Goal: Information Seeking & Learning: Compare options

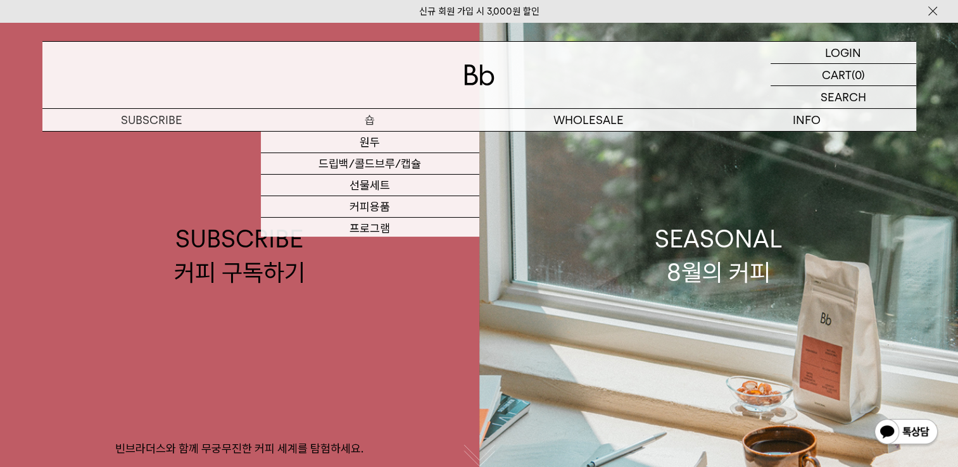
click at [393, 122] on p "숍" at bounding box center [370, 120] width 218 height 22
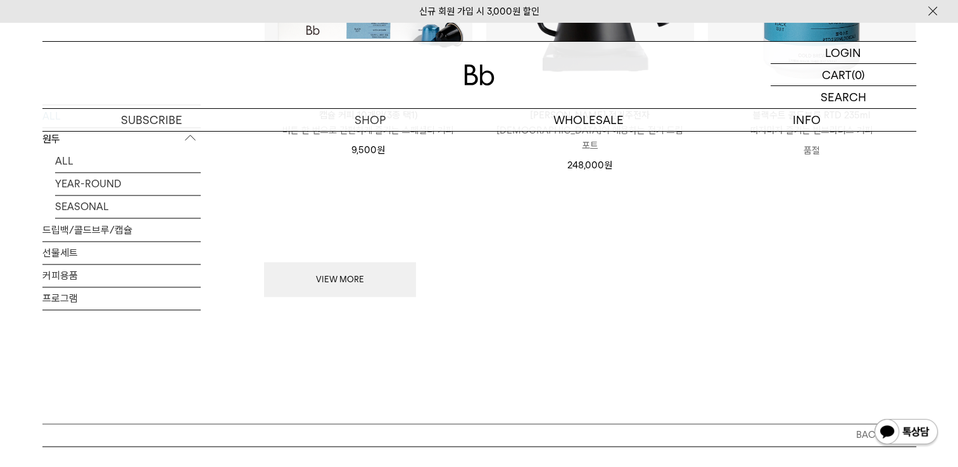
scroll to position [1773, 0]
click at [384, 271] on button "VIEW MORE" at bounding box center [340, 277] width 152 height 35
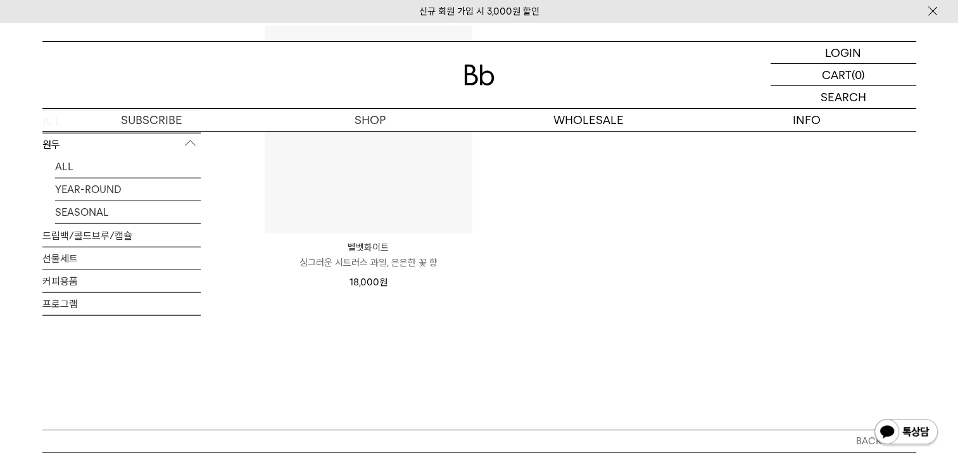
scroll to position [3102, 0]
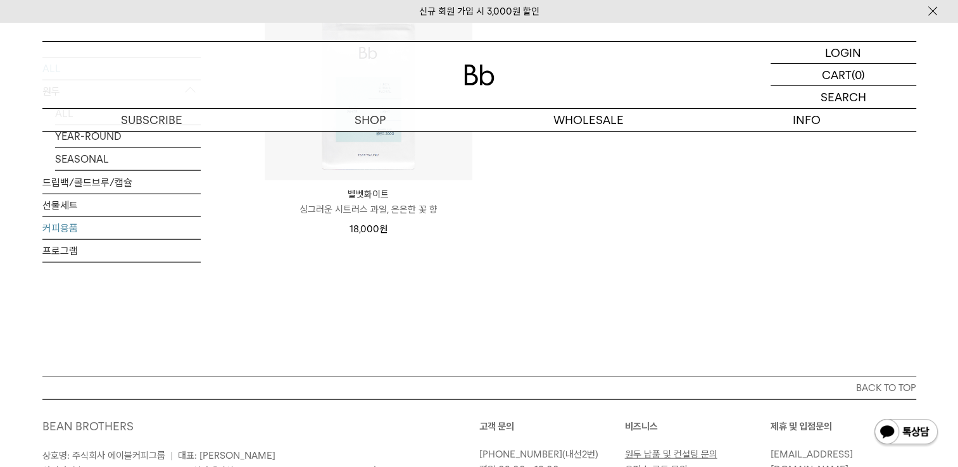
click at [84, 227] on link "커피용품" at bounding box center [121, 228] width 158 height 22
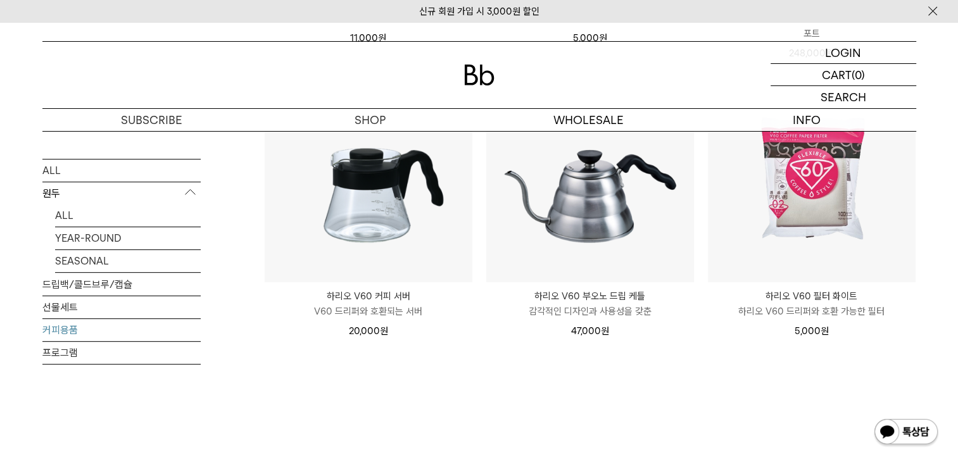
scroll to position [443, 0]
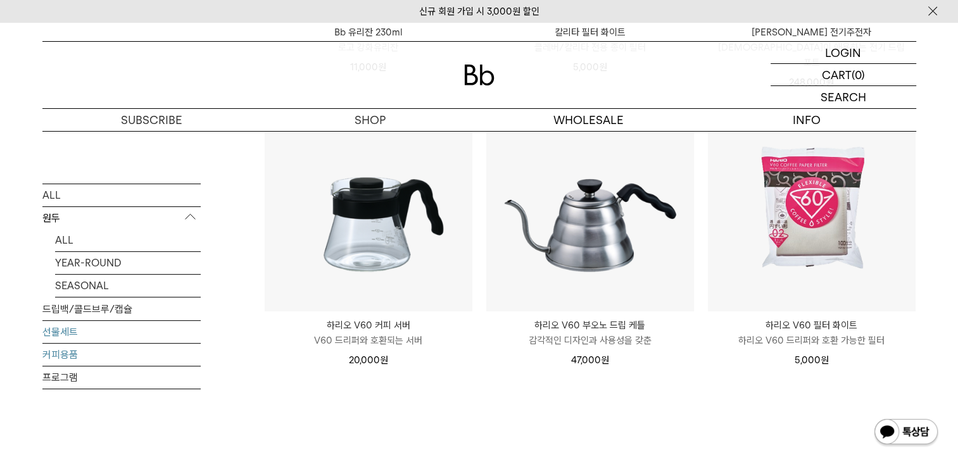
click at [192, 321] on link "선물세트" at bounding box center [121, 332] width 158 height 22
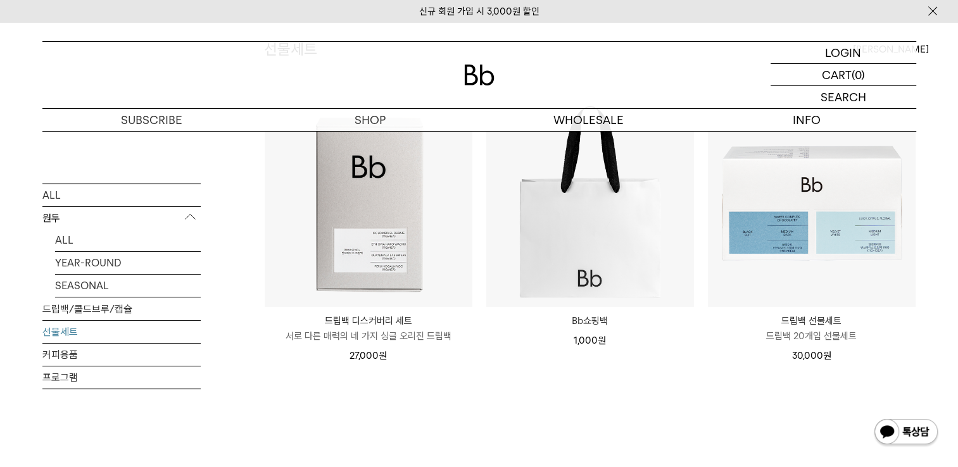
scroll to position [127, 0]
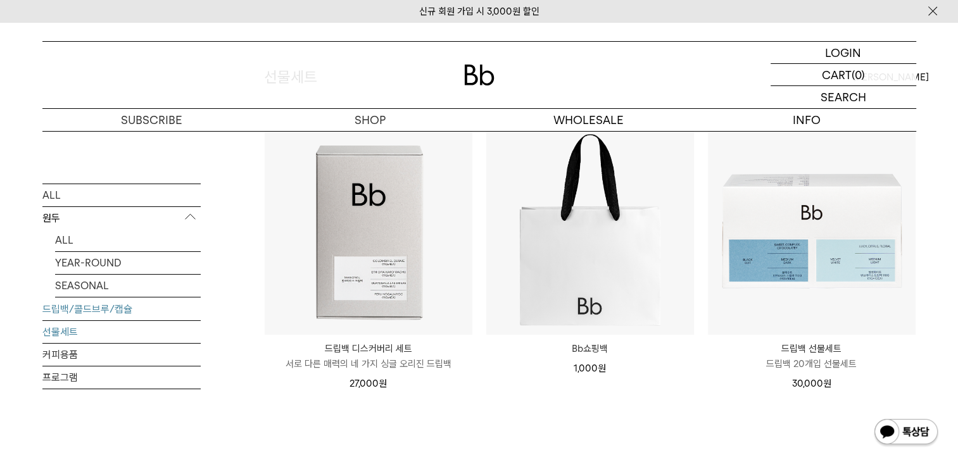
click at [106, 315] on link "드립백/콜드브루/캡슐" at bounding box center [121, 309] width 158 height 22
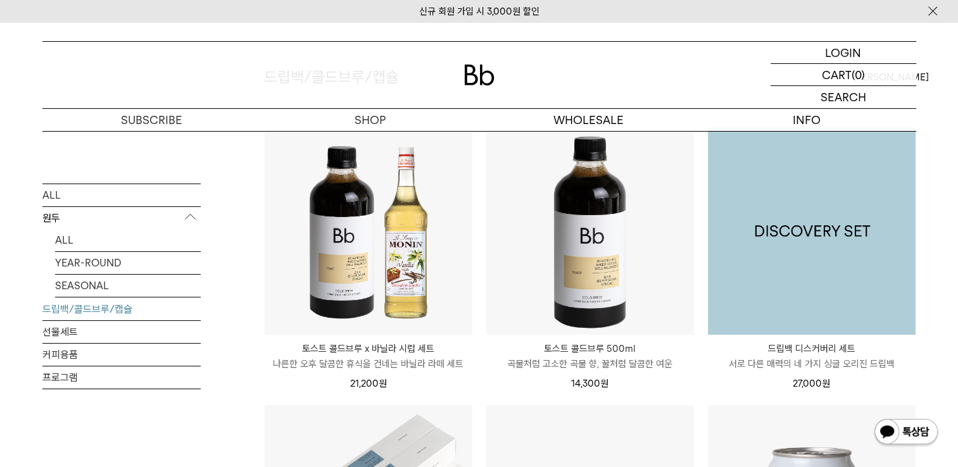
scroll to position [190, 0]
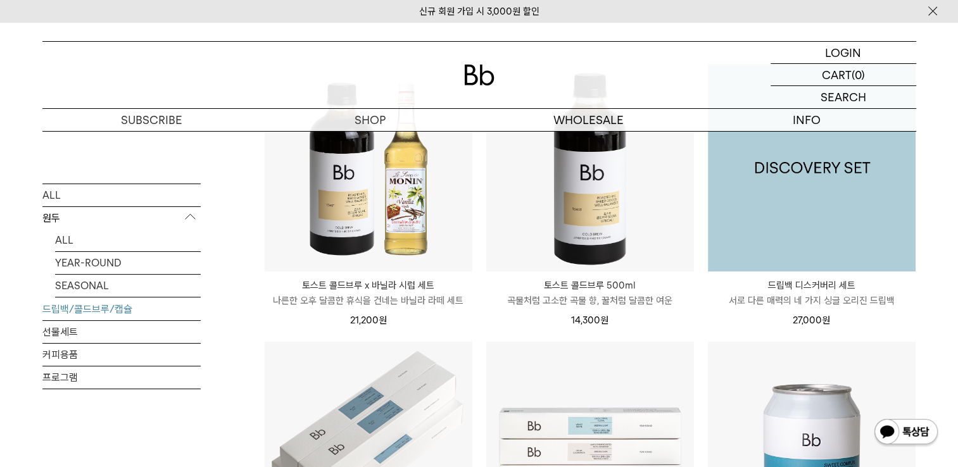
click at [783, 218] on img at bounding box center [812, 168] width 208 height 208
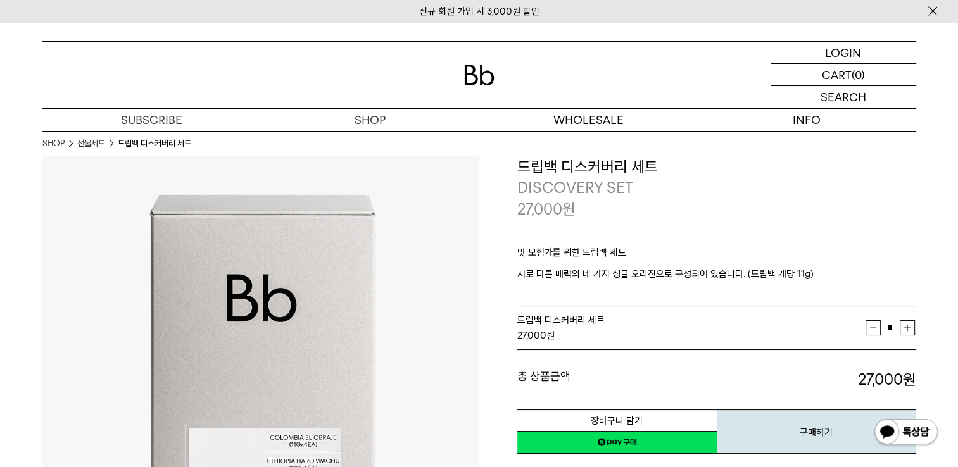
click at [93, 146] on link "선물세트" at bounding box center [91, 143] width 28 height 13
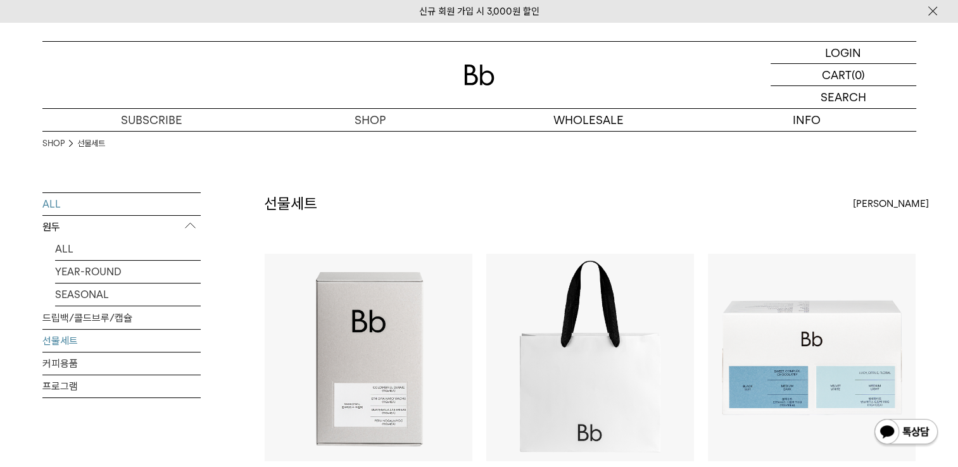
click at [134, 201] on link "ALL" at bounding box center [121, 204] width 158 height 22
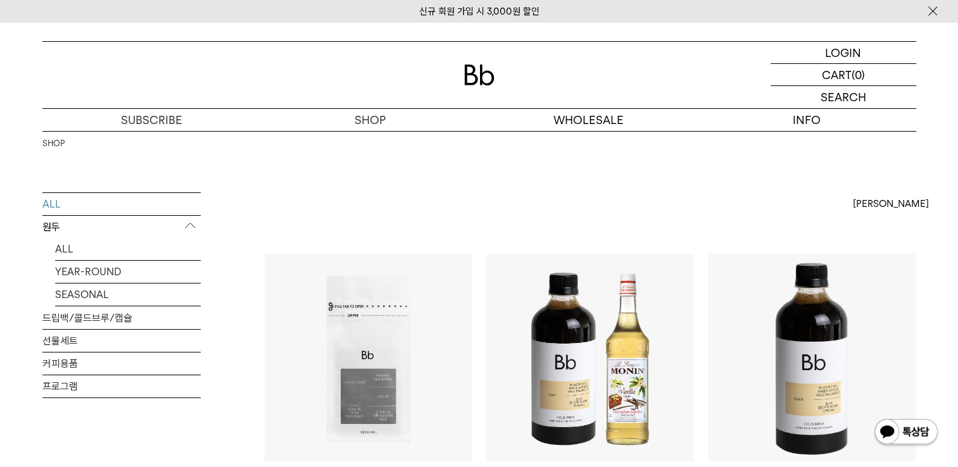
click at [862, 203] on span "[PERSON_NAME]" at bounding box center [891, 203] width 76 height 15
click at [851, 183] on div "SHOP" at bounding box center [479, 161] width 874 height 61
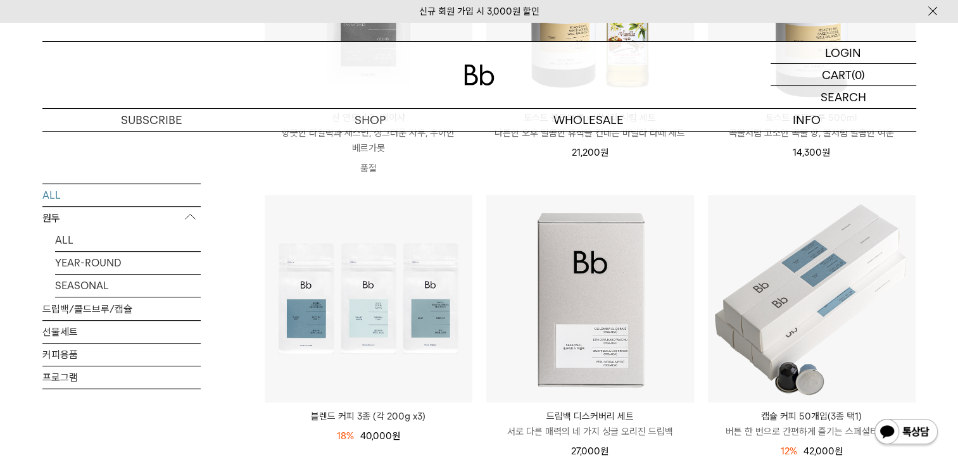
scroll to position [380, 0]
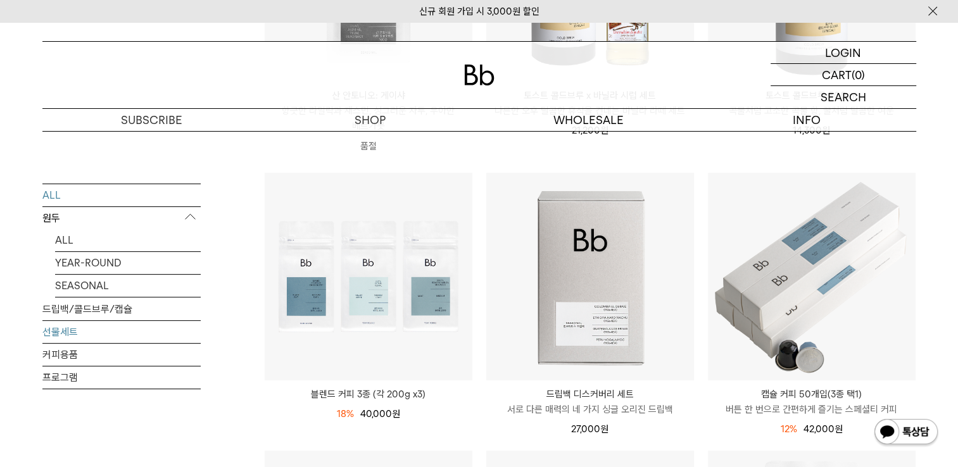
click at [91, 336] on link "선물세트" at bounding box center [121, 332] width 158 height 22
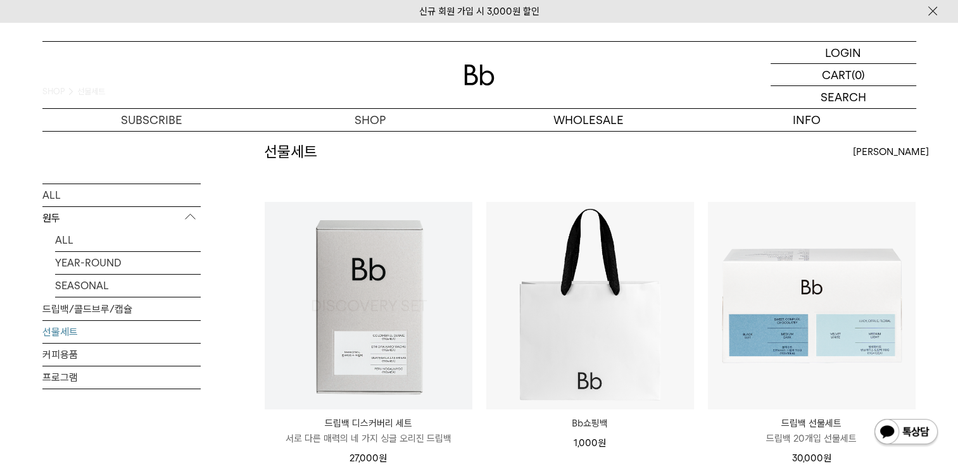
scroll to position [127, 0]
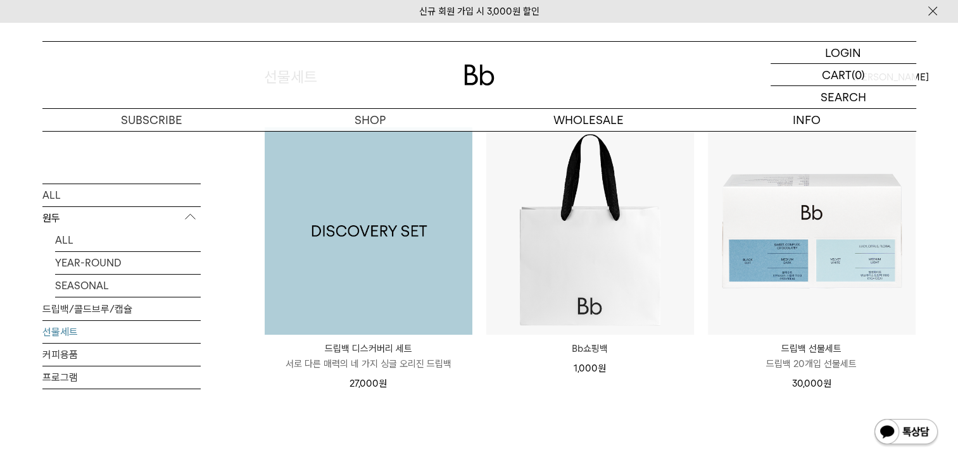
click at [344, 246] on img at bounding box center [369, 231] width 208 height 208
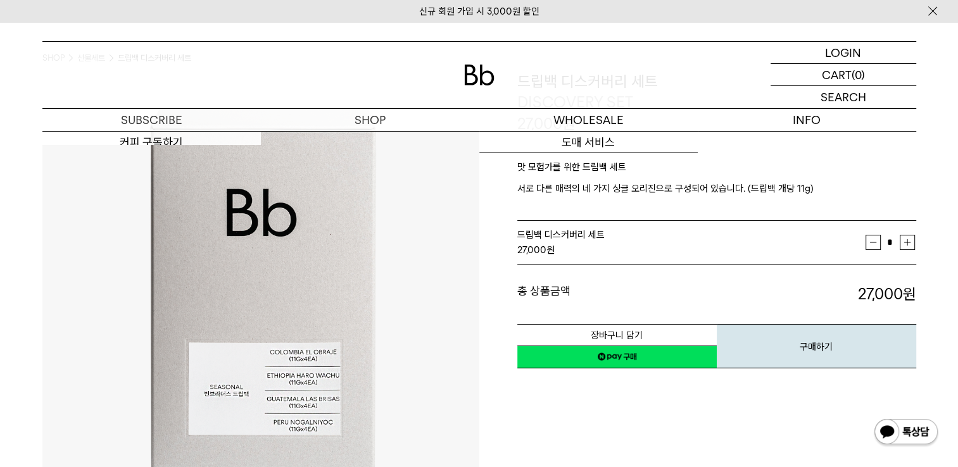
scroll to position [63, 0]
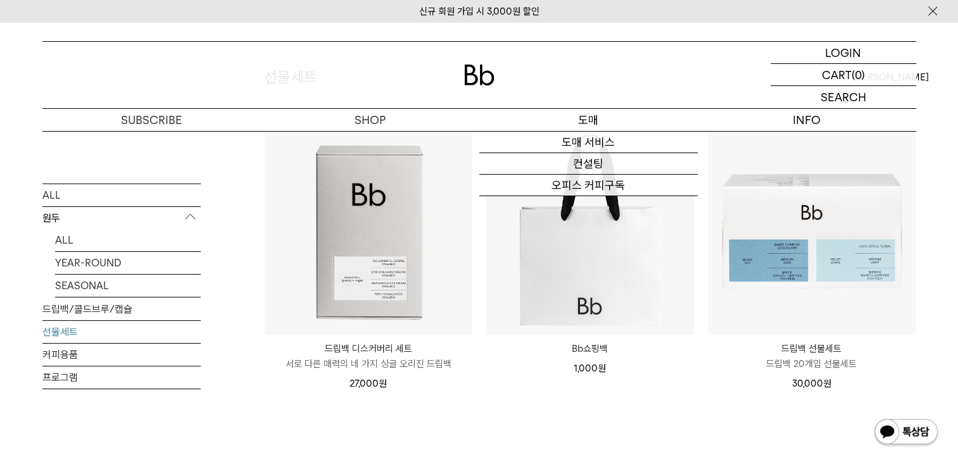
scroll to position [63, 0]
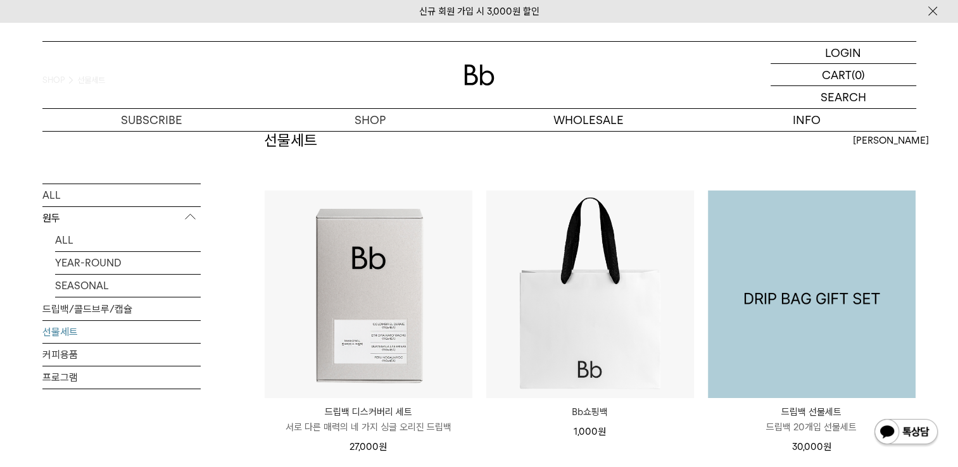
click at [855, 351] on img at bounding box center [812, 295] width 208 height 208
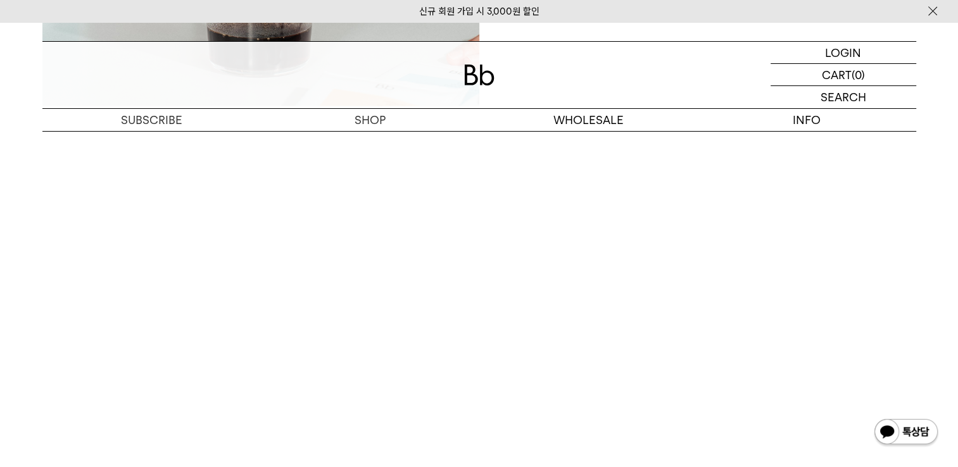
scroll to position [2976, 0]
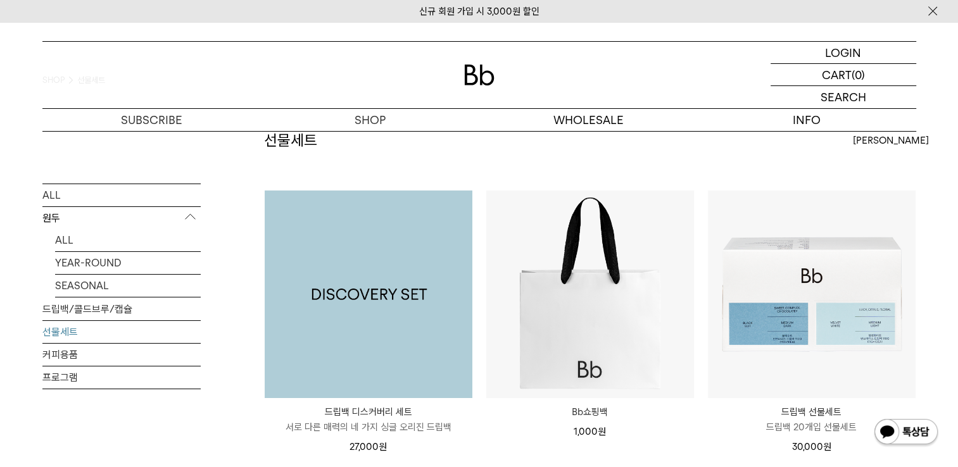
click at [423, 305] on img at bounding box center [369, 295] width 208 height 208
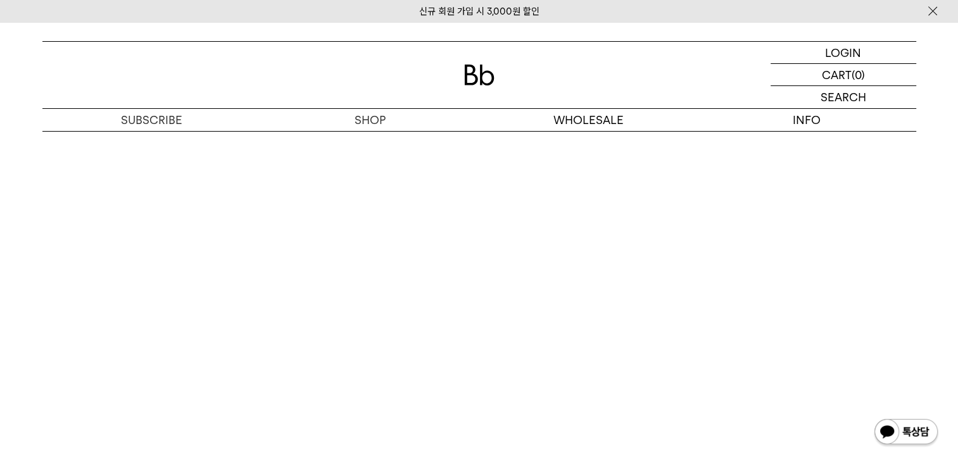
scroll to position [3039, 0]
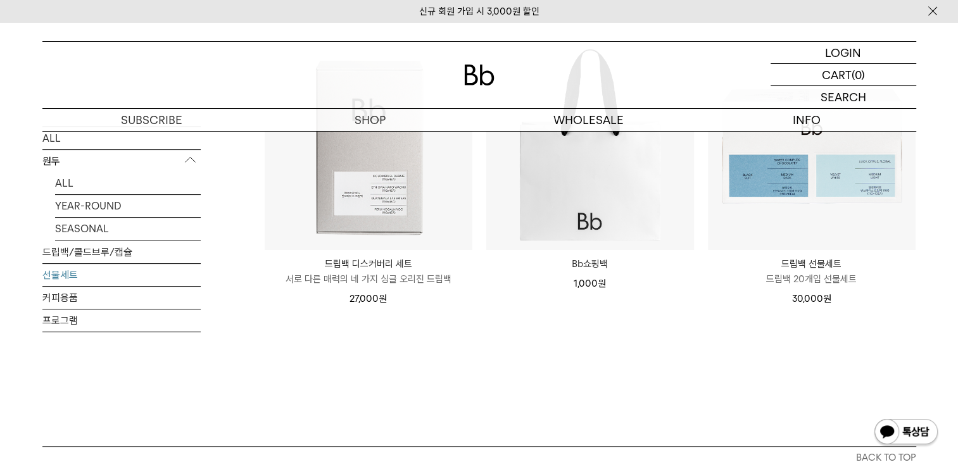
scroll to position [190, 0]
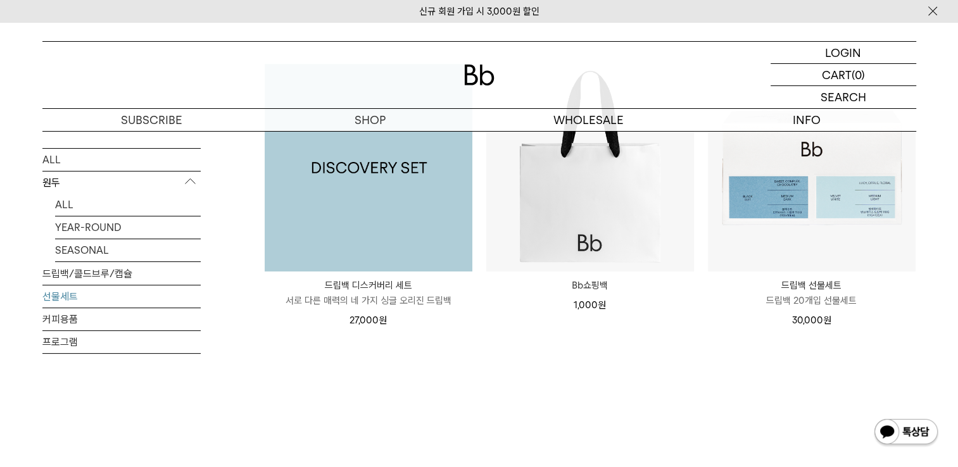
click at [382, 234] on img at bounding box center [369, 168] width 208 height 208
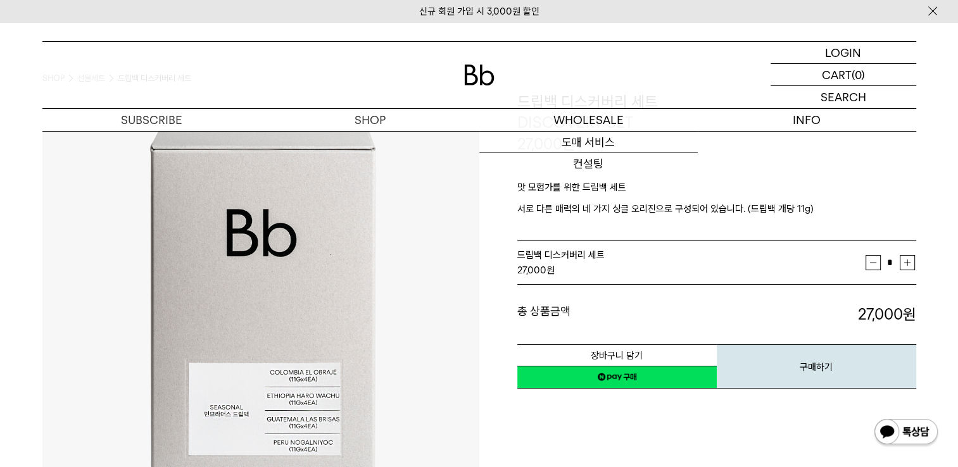
scroll to position [127, 0]
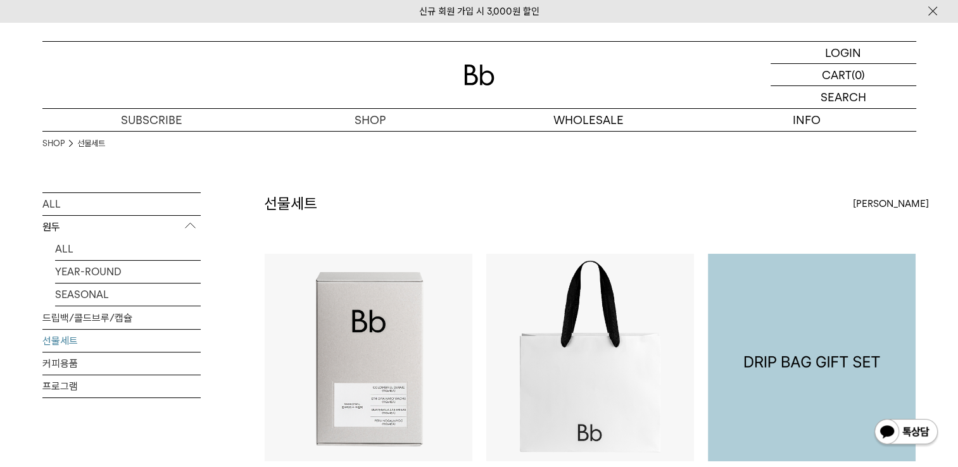
click at [722, 379] on div "드립백 선물세트 Dripbag Gift Set 드립백 20개입 선물세트 30,000 원" at bounding box center [811, 392] width 209 height 278
click at [472, 379] on div "드립백 디스커버리 세트 DISCOVERY SET 서로 다른 매력의 네 가지 싱글 오리진 드립백 27,000 원" at bounding box center [368, 392] width 209 height 278
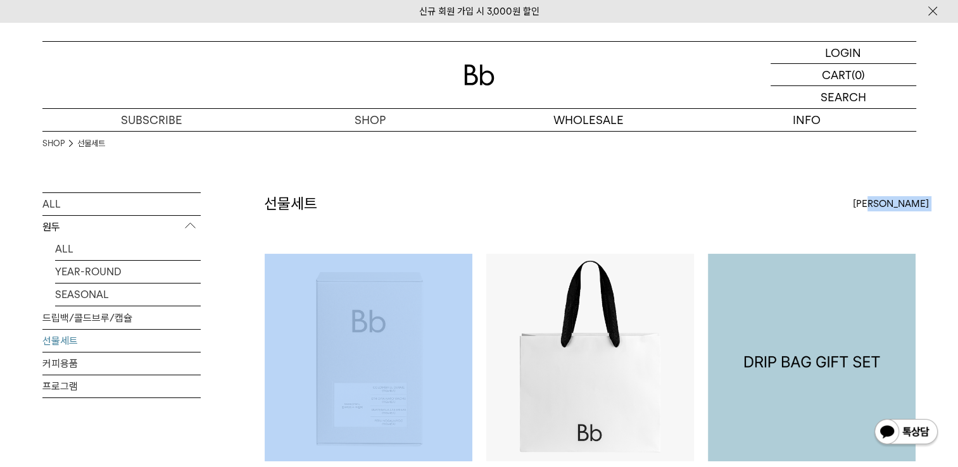
click at [730, 378] on img at bounding box center [812, 358] width 208 height 208
click at [0, 0] on img at bounding box center [0, 0] width 0 height 0
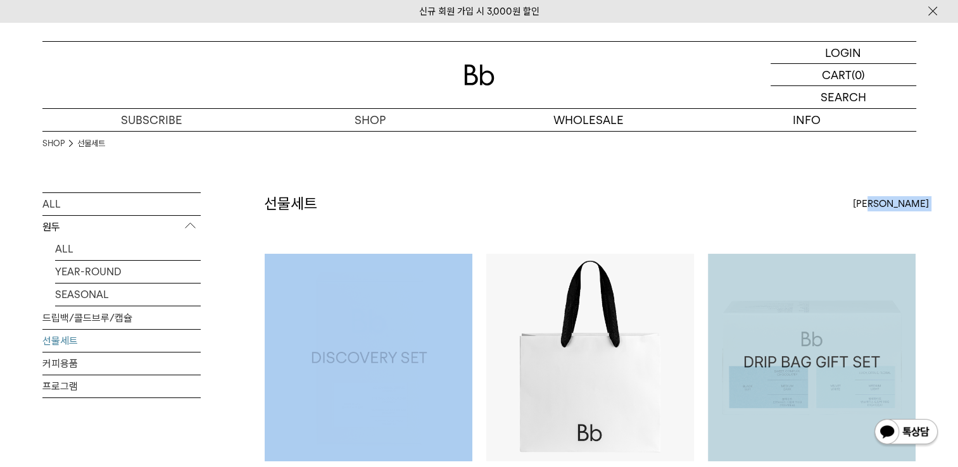
click at [286, 366] on img at bounding box center [369, 358] width 208 height 208
click at [311, 375] on img at bounding box center [369, 358] width 208 height 208
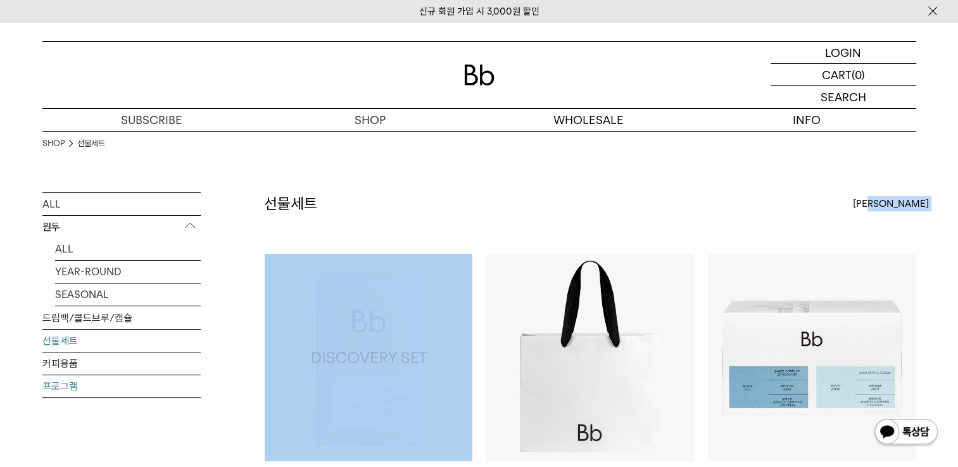
click at [77, 378] on link "프로그램" at bounding box center [121, 386] width 158 height 22
click at [2, 442] on div "SHOP 선물세트 ALL 원두 ALL YEAR-ROUND SEASONAL 드립백/콜드브루/캡슐 선물세트 커피용품 프로그램 선물세트" at bounding box center [479, 394] width 958 height 527
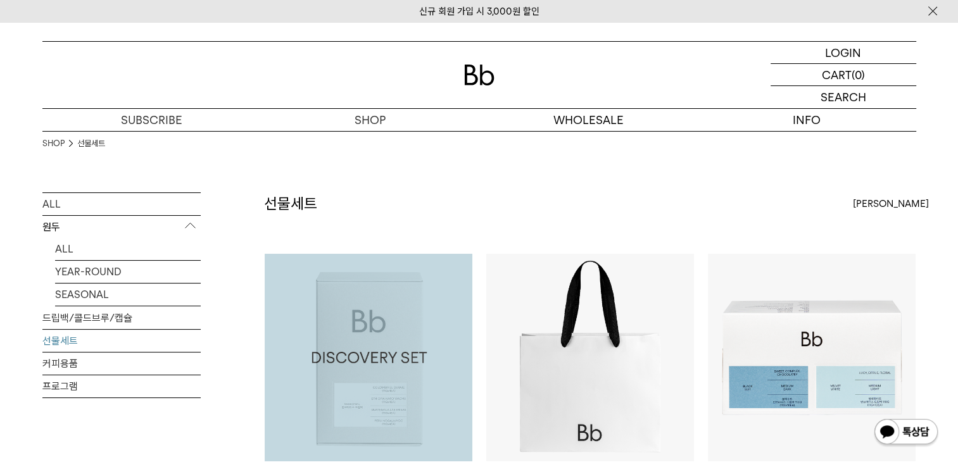
click at [27, 451] on div "SHOP 선물세트 ALL 원두 ALL YEAR-ROUND SEASONAL 드립백/콜드브루/캡슐 선물세트 커피용품 프로그램 선물세트 최신순" at bounding box center [479, 394] width 912 height 527
click at [0, 442] on html "신규 회원 가입 시 3,000원 할인 LOGIN 로그인 LOGIN 로그인 CART 장바구니 (0) SEARCH 검색 검색폼 ** 추천상품" at bounding box center [479, 449] width 958 height 899
click at [22, 451] on div "SHOP 선물세트 ALL 원두 ALL YEAR-ROUND SEASONAL 드립백/콜드브루/캡슐 선물세트 커피용품 프로그램 선물세트" at bounding box center [479, 394] width 958 height 527
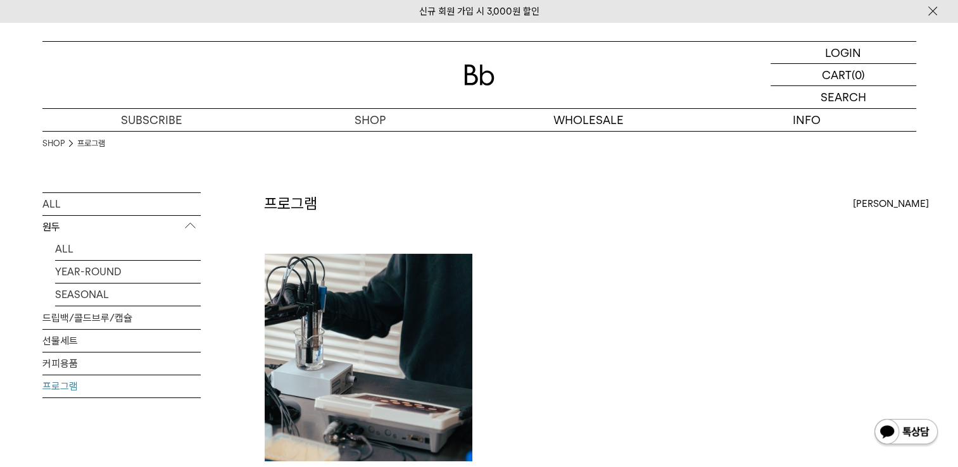
click at [666, 274] on ul "Bb 수질 분석 서비스 100,000 원" at bounding box center [590, 384] width 665 height 263
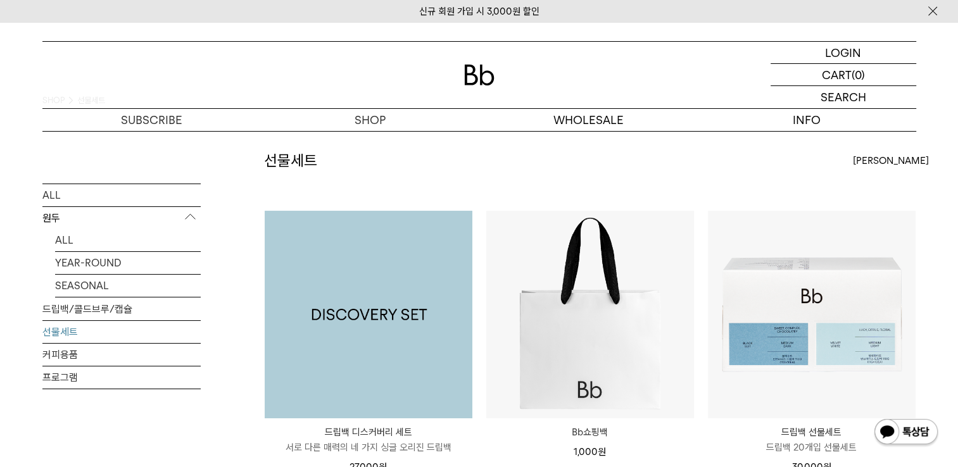
click at [394, 313] on img at bounding box center [369, 315] width 208 height 208
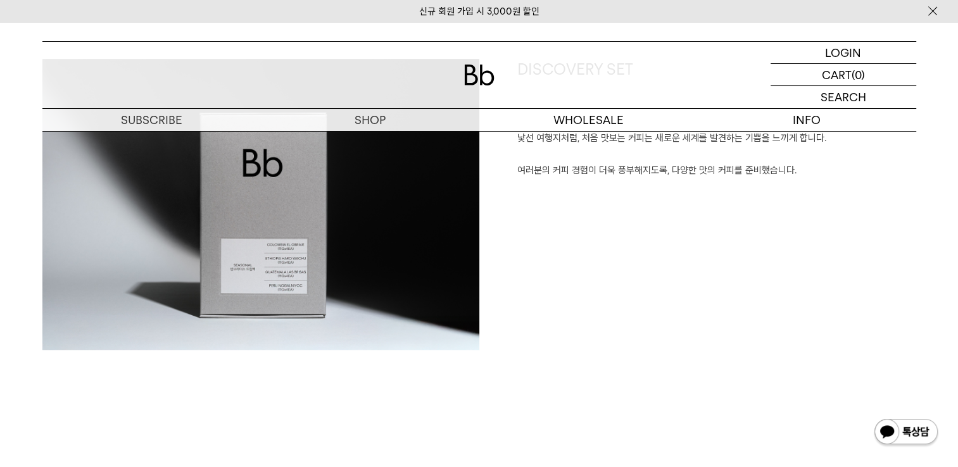
scroll to position [633, 0]
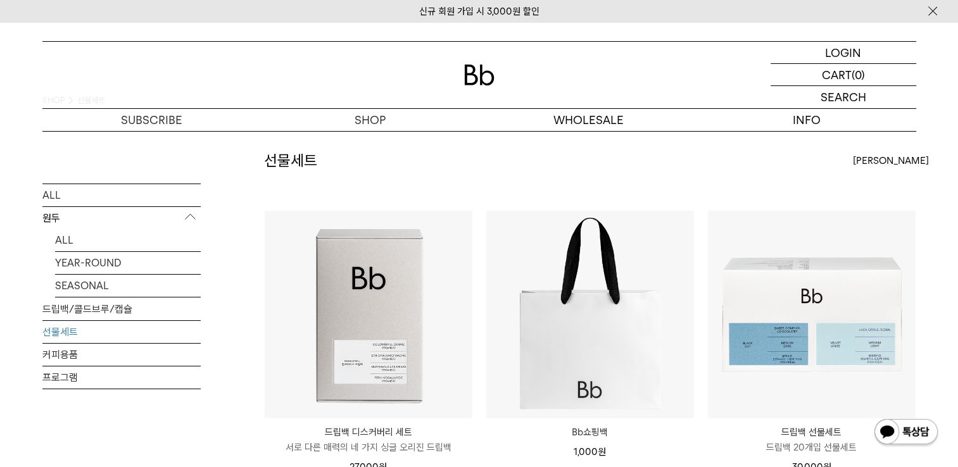
click at [848, 192] on div "선물세트 상품 3 개 [PERSON_NAME] [PERSON_NAME] 인기순 낮은가격순" at bounding box center [590, 179] width 652 height 61
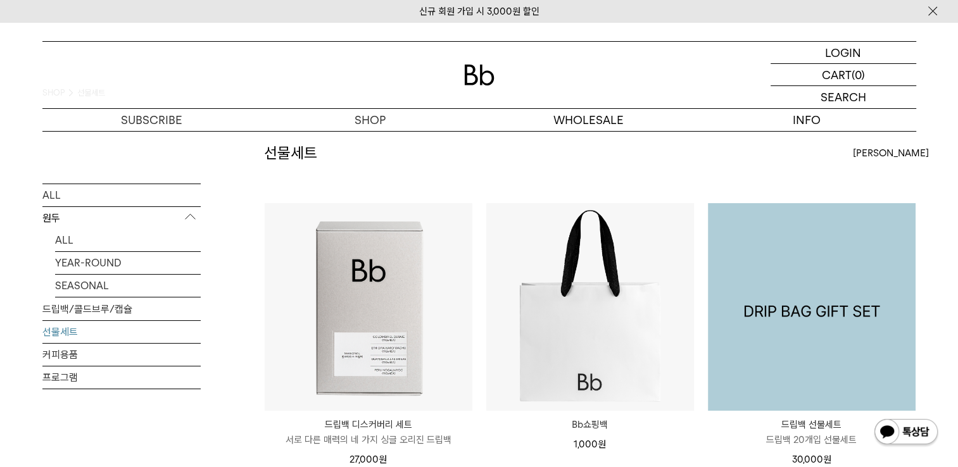
scroll to position [43, 0]
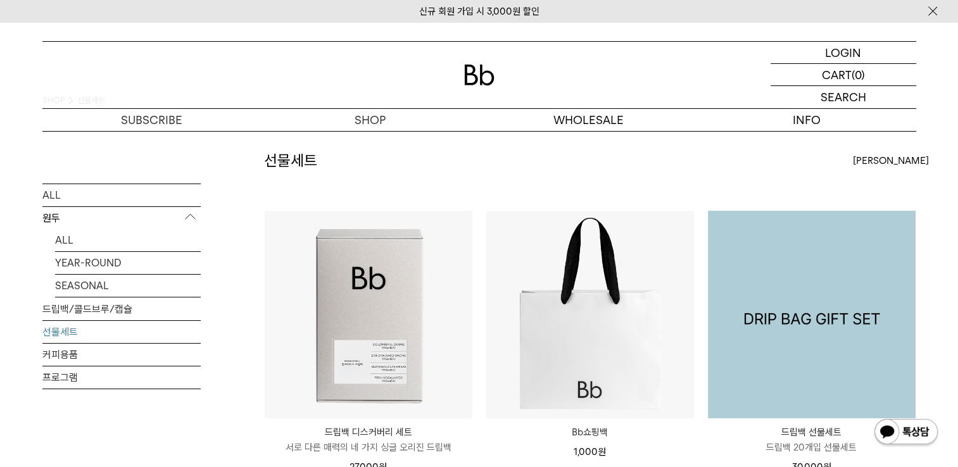
click at [791, 262] on img at bounding box center [812, 315] width 208 height 208
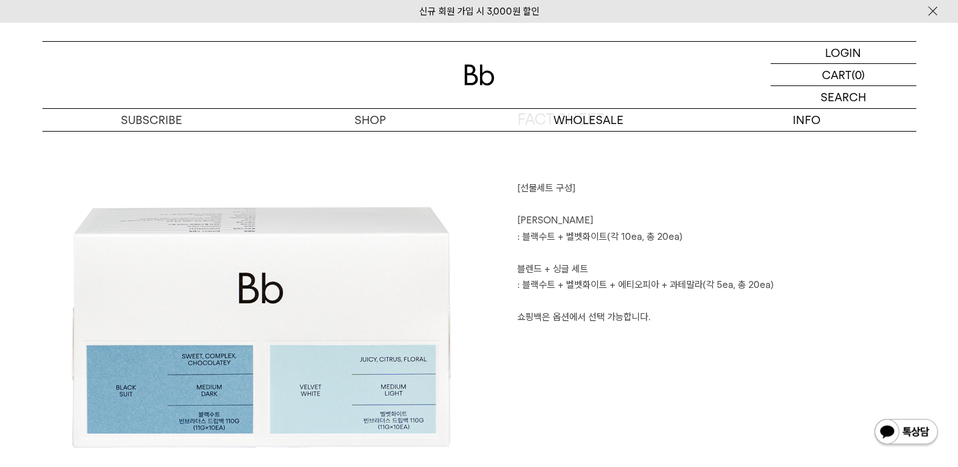
scroll to position [633, 0]
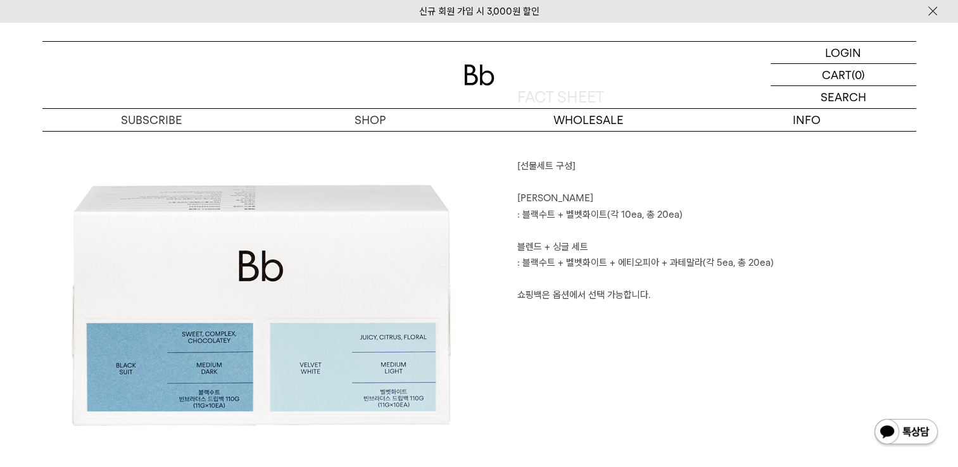
drag, startPoint x: 158, startPoint y: 69, endPoint x: 153, endPoint y: 65, distance: 6.8
click at [158, 69] on div at bounding box center [479, 75] width 874 height 66
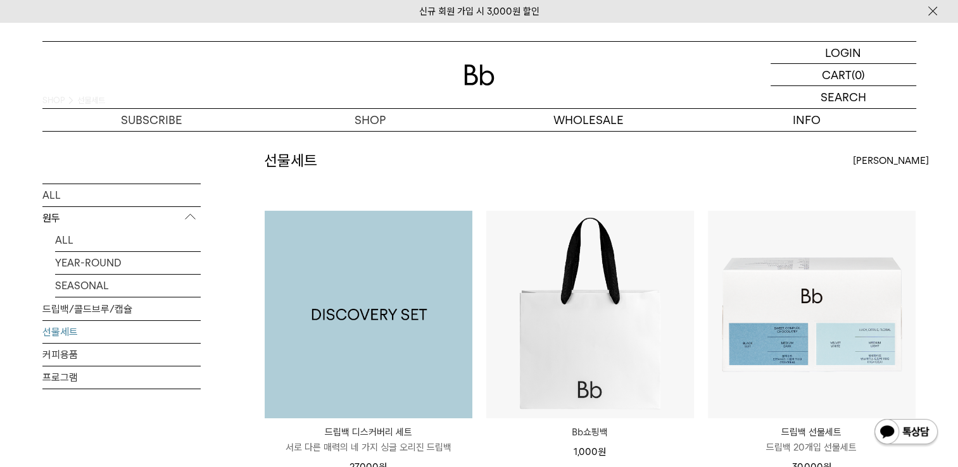
click at [388, 318] on img at bounding box center [369, 315] width 208 height 208
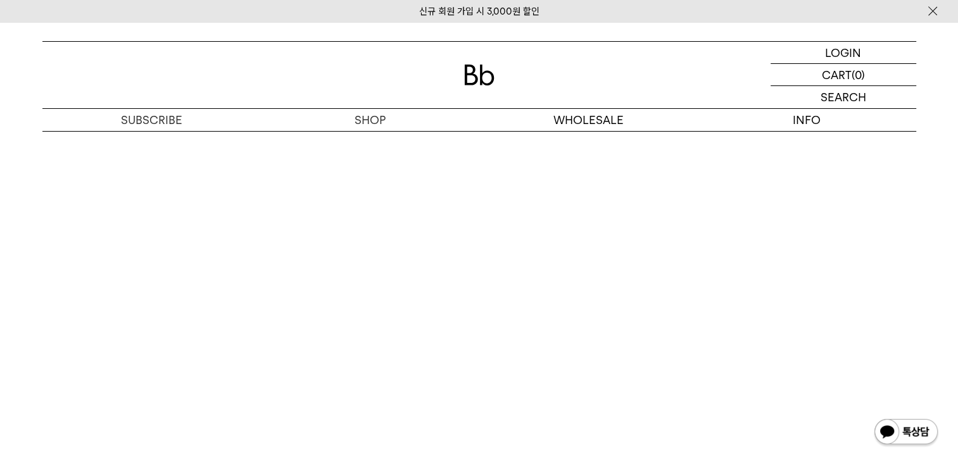
scroll to position [3039, 0]
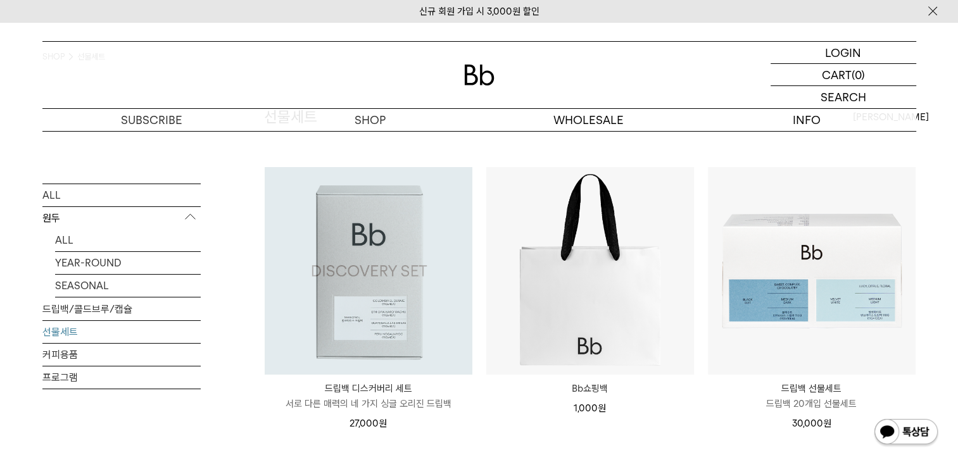
scroll to position [84, 0]
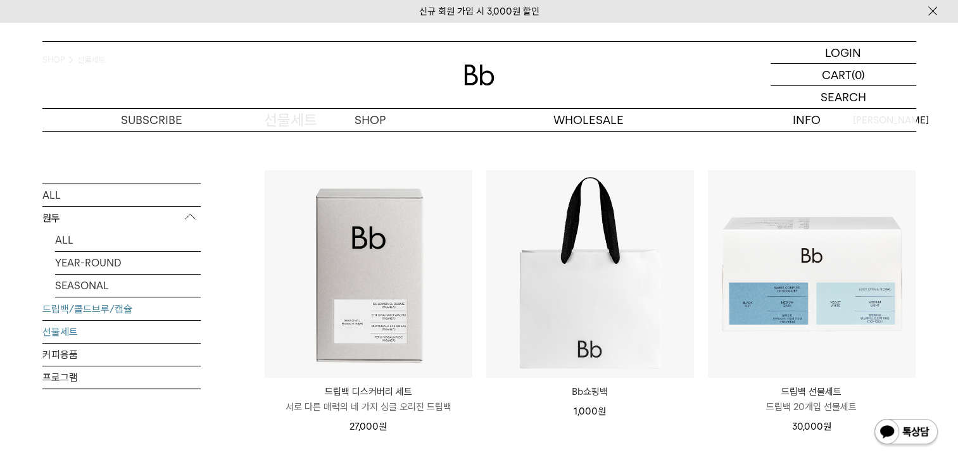
click at [92, 313] on link "드립백/콜드브루/캡슐" at bounding box center [121, 309] width 158 height 22
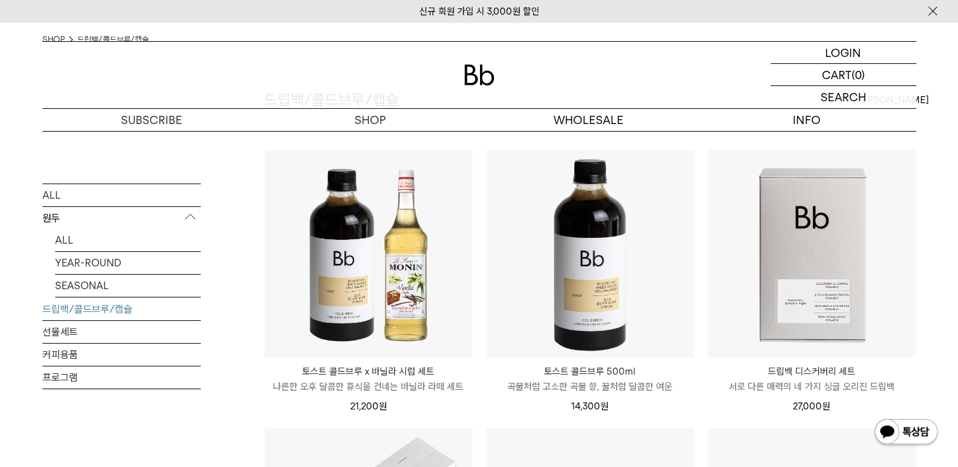
scroll to position [127, 0]
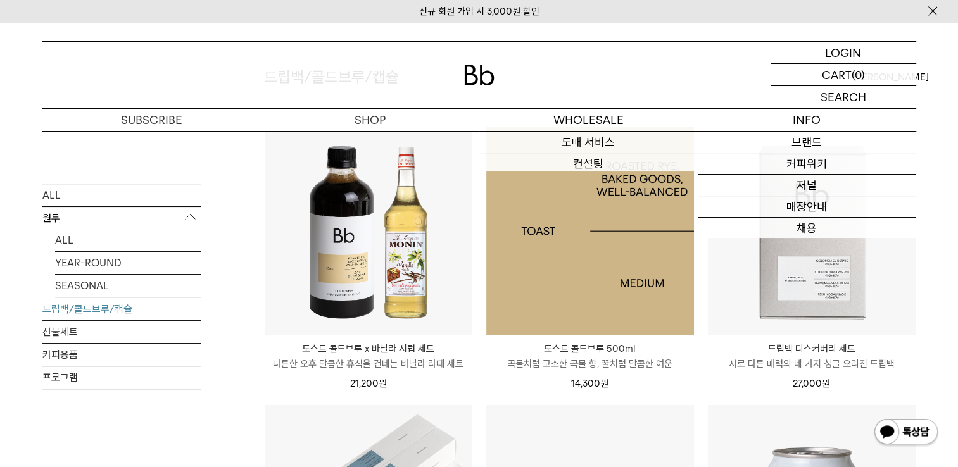
click at [527, 226] on img at bounding box center [590, 231] width 208 height 208
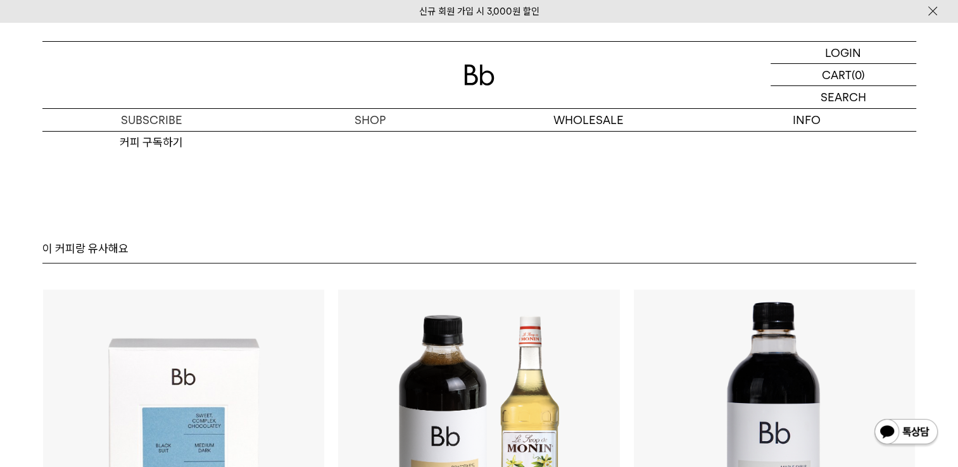
scroll to position [2659, 0]
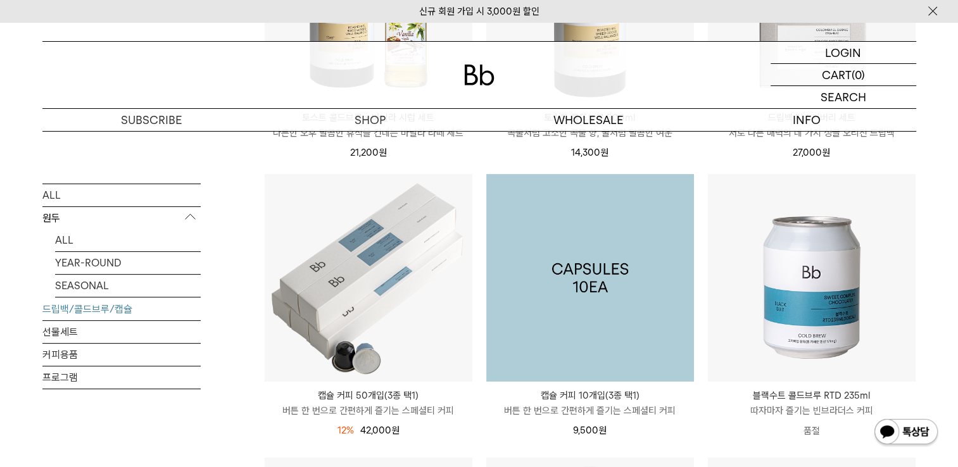
scroll to position [380, 0]
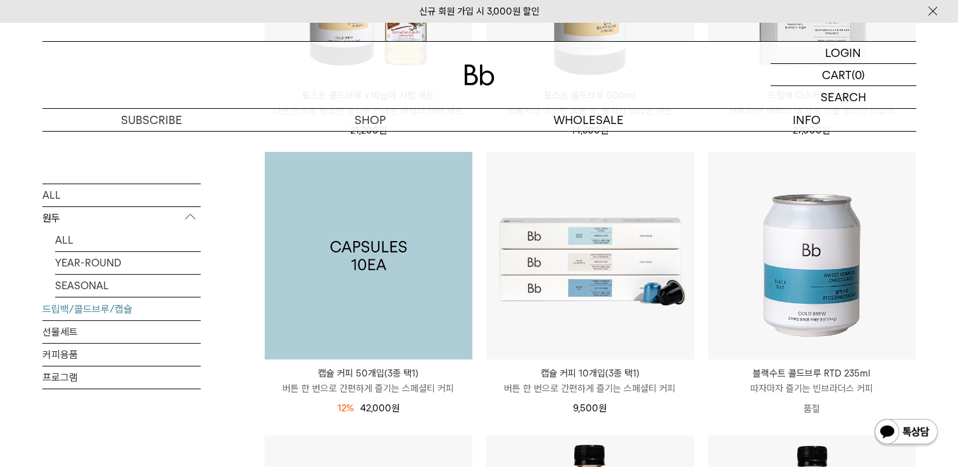
click at [422, 257] on img at bounding box center [369, 256] width 208 height 208
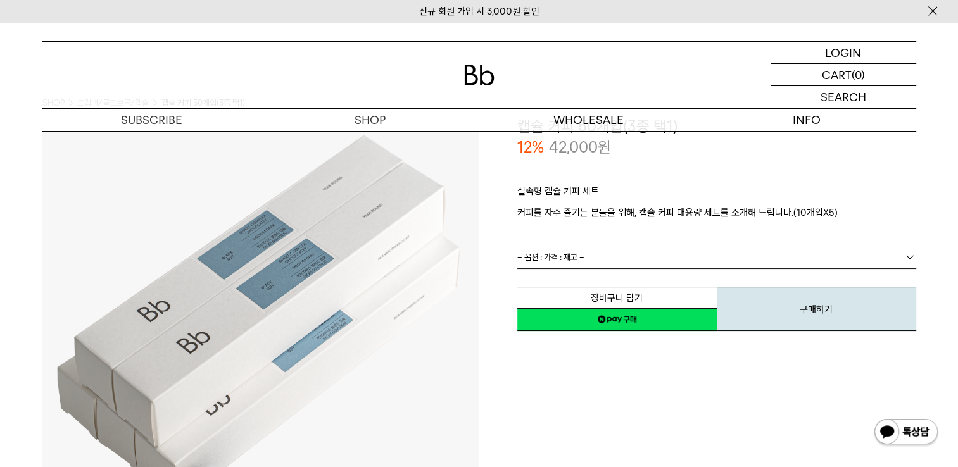
scroll to position [63, 0]
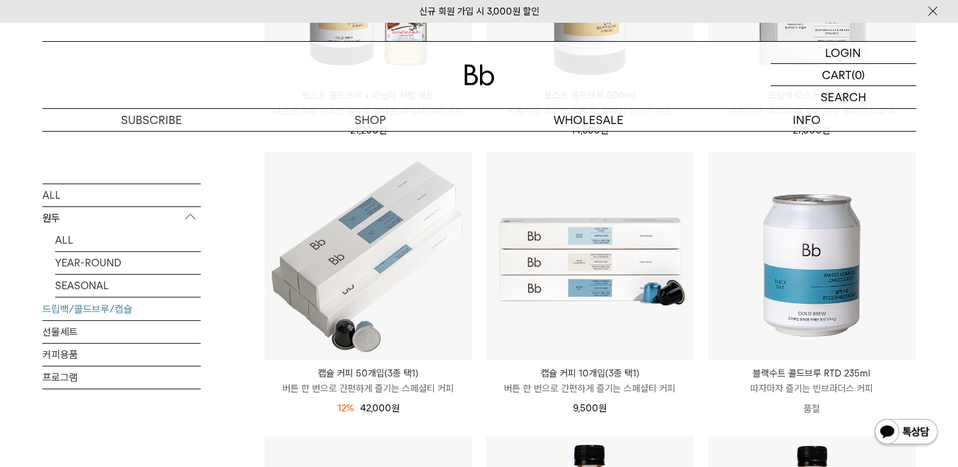
click at [953, 186] on div "SHOP 드립백/콜드브루/캡슐 ALL 원두 ALL YEAR-ROUND SEASONAL 드립백/콜드브루/캡슐 선물세트 커피용품 프로그램 드립백/…" at bounding box center [479, 437] width 958 height 1372
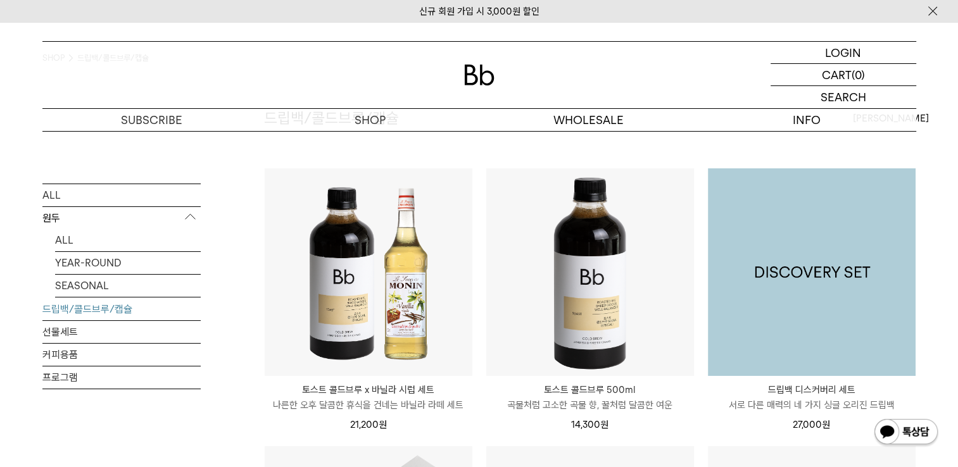
scroll to position [63, 0]
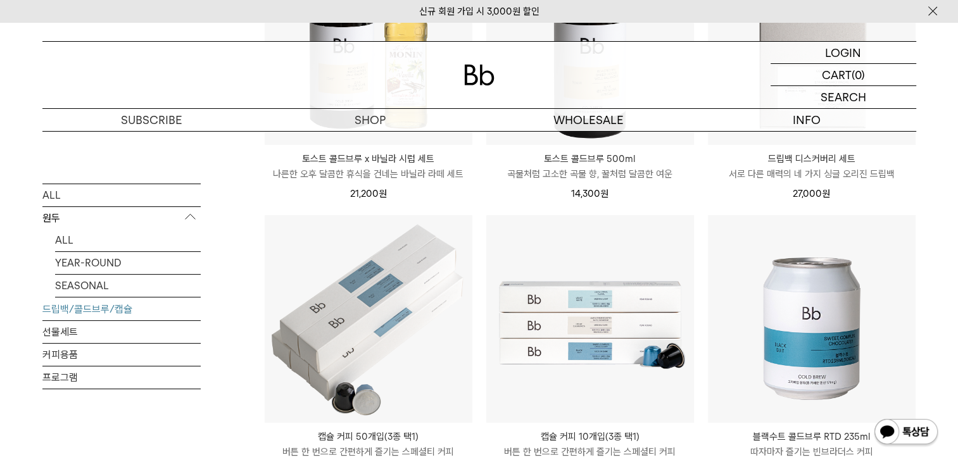
scroll to position [380, 0]
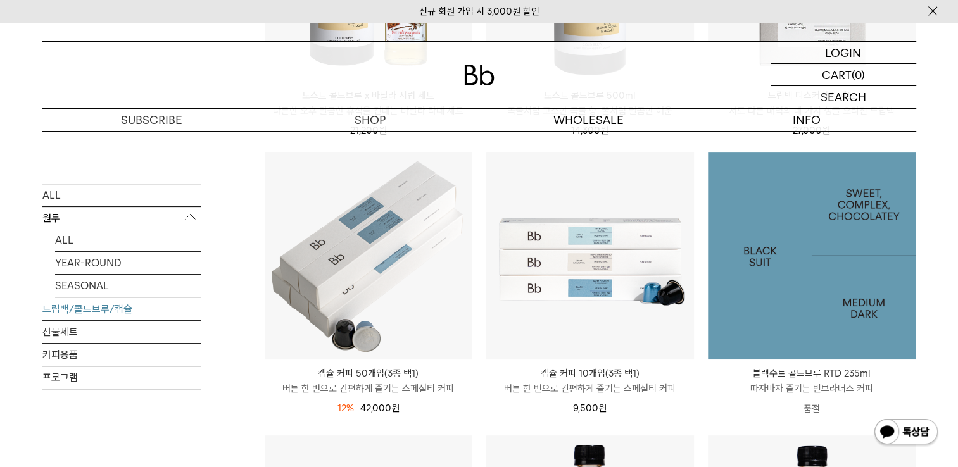
click at [843, 306] on img at bounding box center [812, 256] width 208 height 208
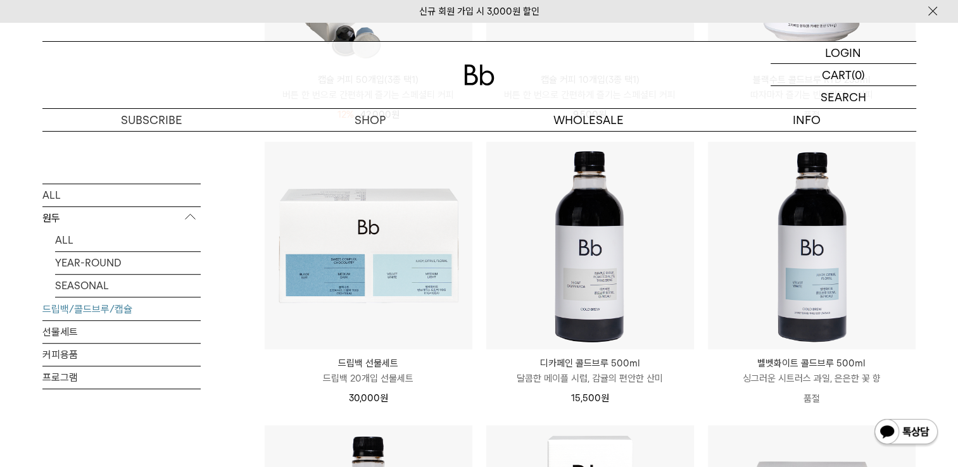
scroll to position [674, 0]
click at [929, 207] on div "SHOP 드립백/콜드브루/캡슐 ALL 원두 ALL YEAR-ROUND SEASONAL 드립백/콜드브루/캡슐 선물세트 커피용품 프로그램 드립백/…" at bounding box center [479, 143] width 912 height 1372
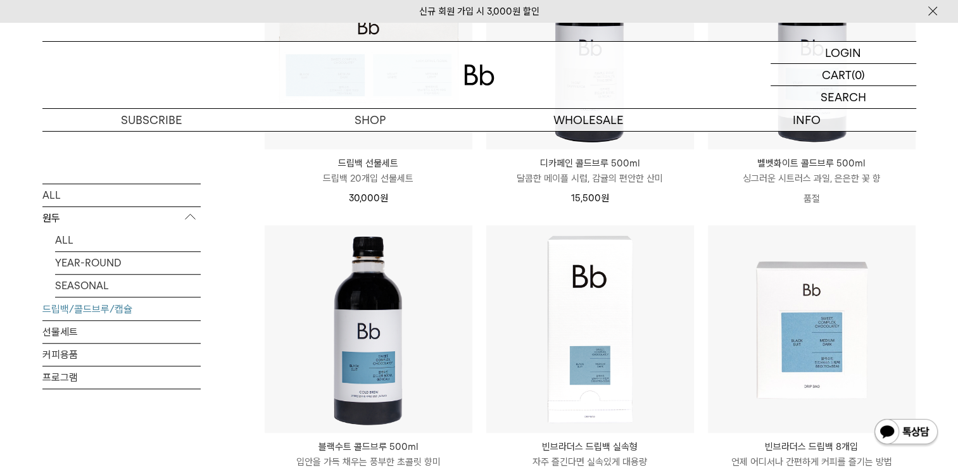
scroll to position [928, 0]
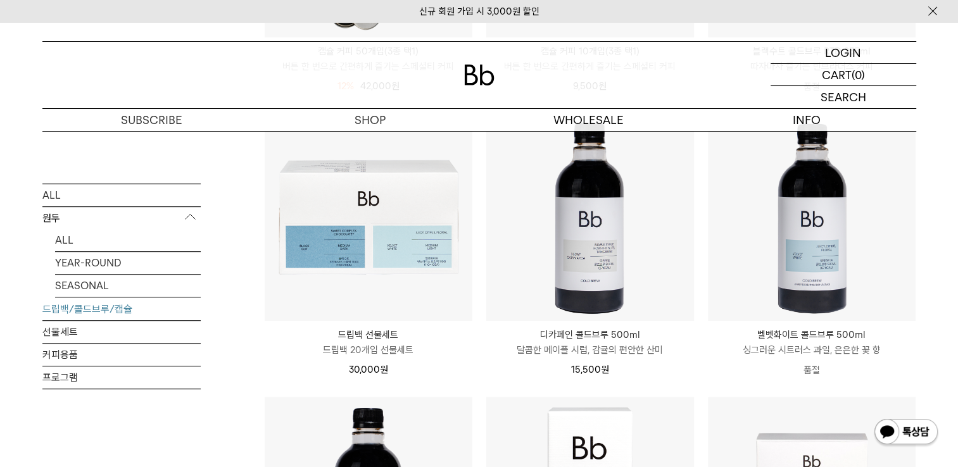
scroll to position [674, 0]
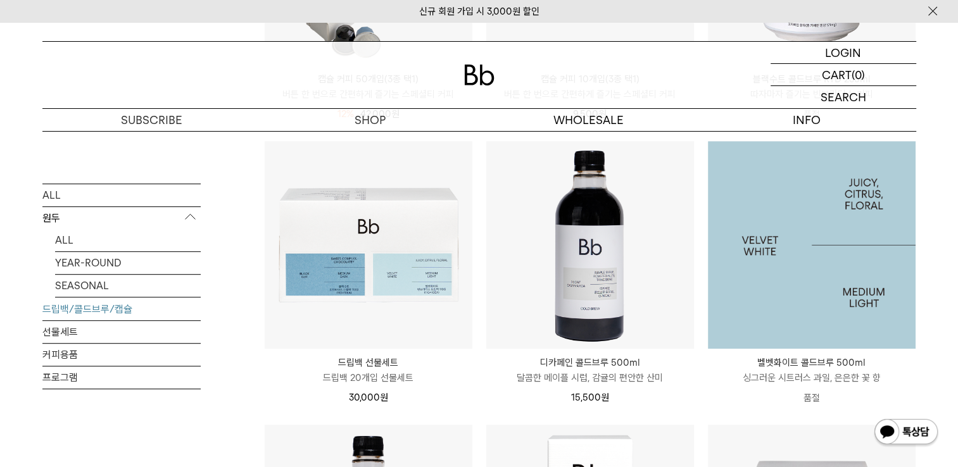
click at [933, 120] on div "LOGIN 로그인 LOGIN 로그인 CART 장바구니 (0) SEARCH 검색 검색폼 ** 추천상품" at bounding box center [479, 77] width 958 height 110
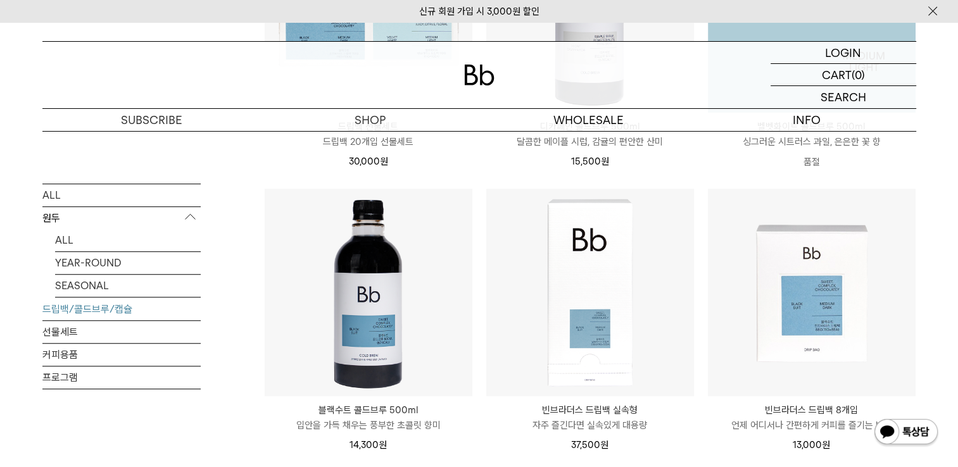
scroll to position [928, 0]
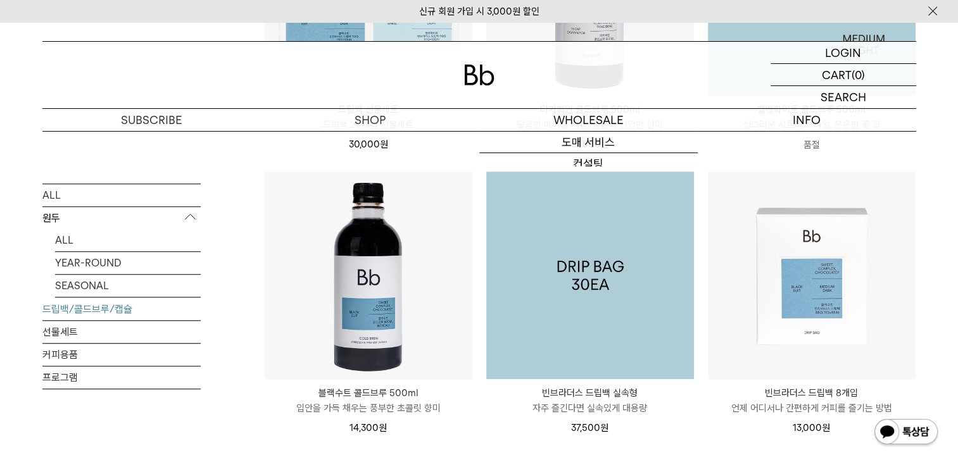
click at [585, 242] on img at bounding box center [590, 276] width 208 height 208
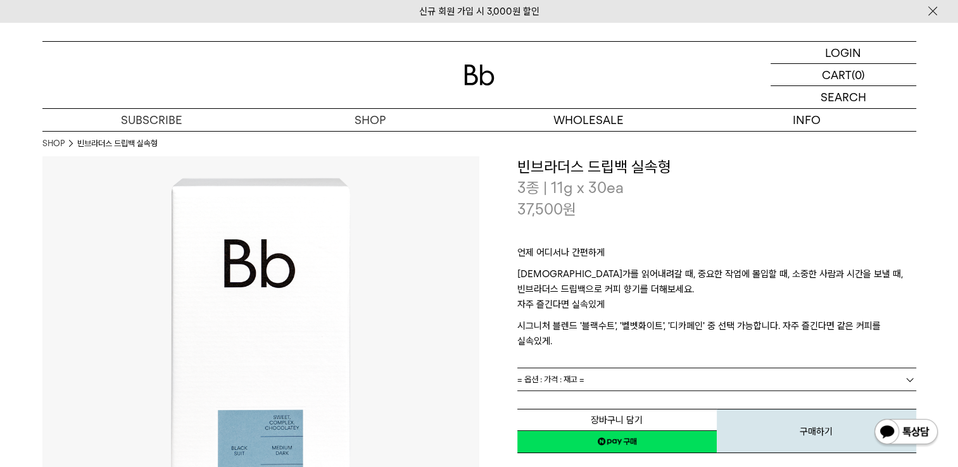
click at [893, 352] on div "언제 어디서나 간편하게 [DEMOGRAPHIC_DATA]가를 읽어내려갈 때, 중요한 작업에 몰입할 때, 소중한 사람과 시간을 보낼 때, 빈브라…" at bounding box center [716, 294] width 399 height 148
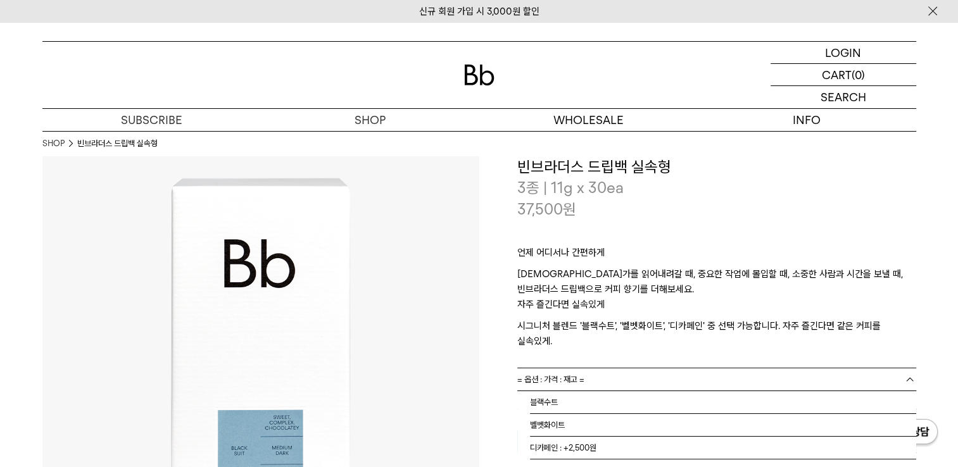
click at [898, 368] on link "= 옵션 : 가격 : 재고 =" at bounding box center [716, 379] width 399 height 22
click at [653, 284] on p "[DEMOGRAPHIC_DATA]가를 읽어내려갈 때, 중요한 작업에 몰입할 때, 소중한 사람과 시간을 보낼 때, 빈브라더스 드립백으로 커피 향…" at bounding box center [716, 282] width 399 height 30
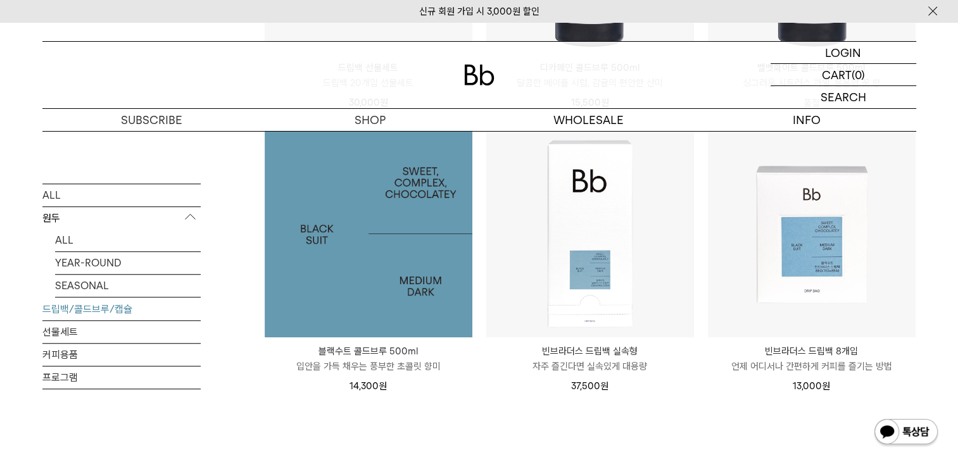
scroll to position [906, 0]
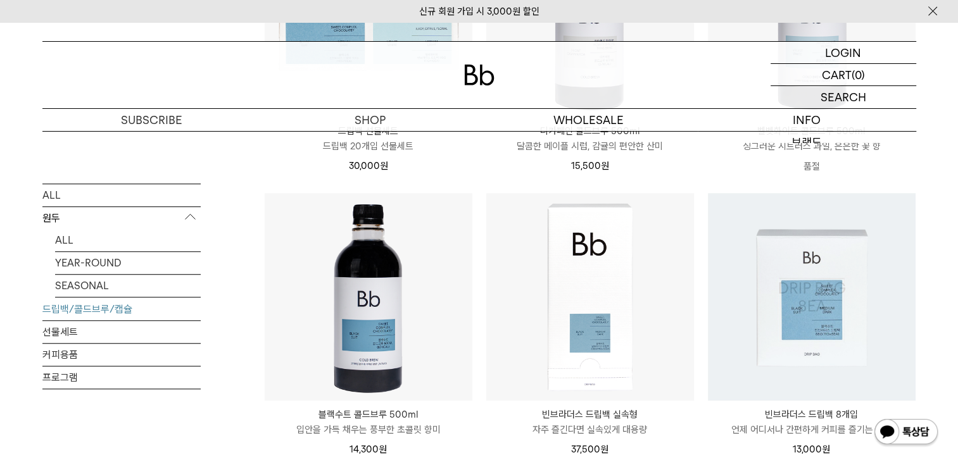
click at [834, 340] on img at bounding box center [812, 297] width 208 height 208
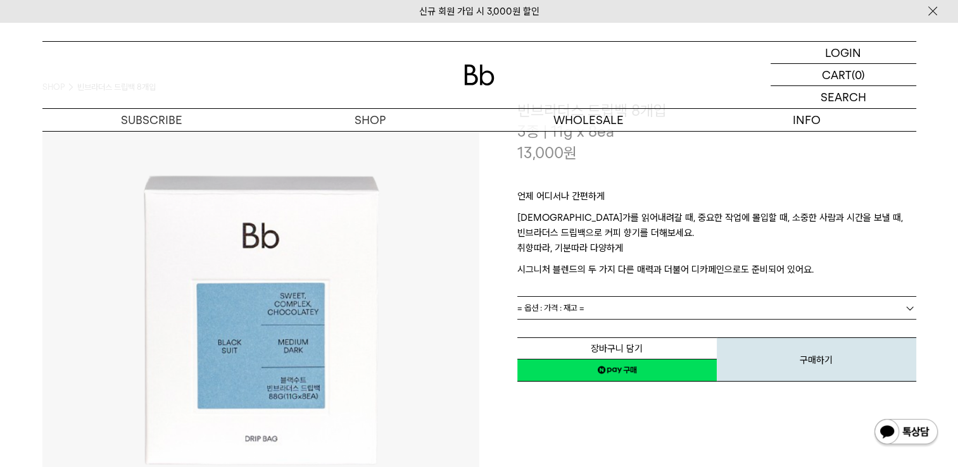
scroll to position [63, 0]
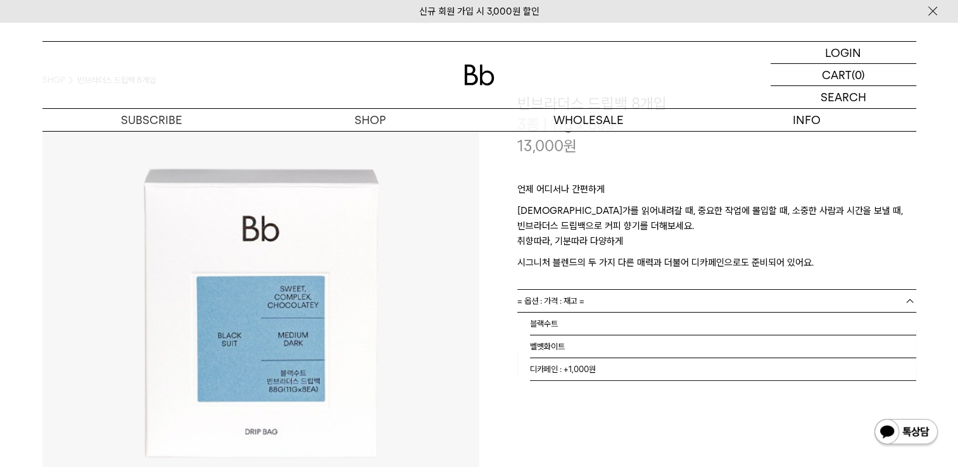
click at [627, 307] on link "= 옵션 : 가격 : 재고 =" at bounding box center [716, 301] width 399 height 22
click at [646, 243] on p "취향따라, 기분따라 다양하게" at bounding box center [716, 245] width 399 height 22
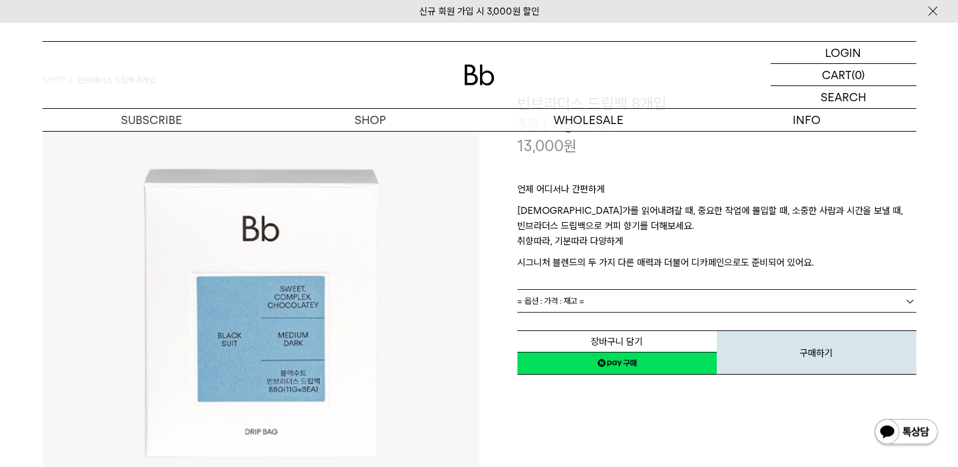
scroll to position [0, 0]
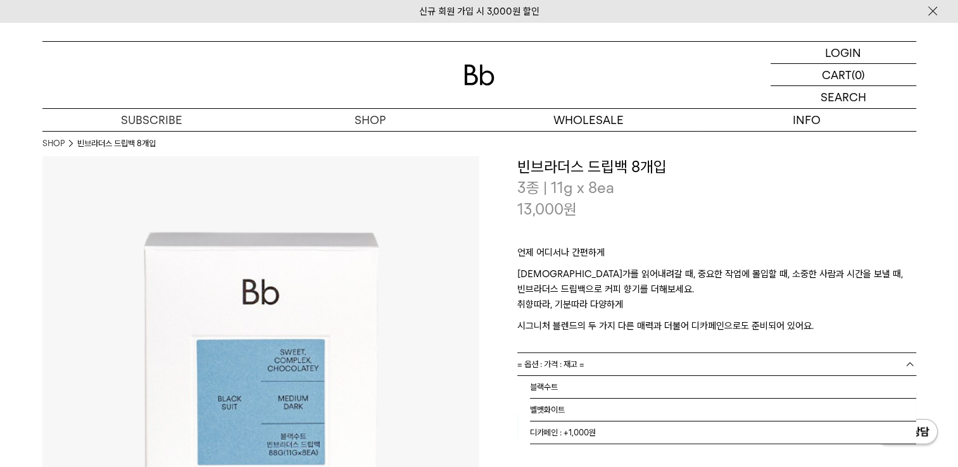
click at [600, 366] on link "= 옵션 : 가격 : 재고 =" at bounding box center [716, 364] width 399 height 22
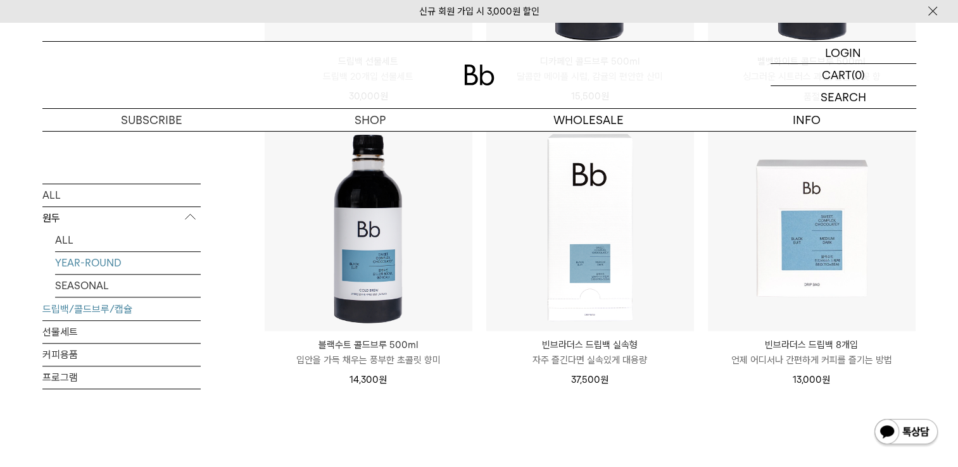
scroll to position [947, 0]
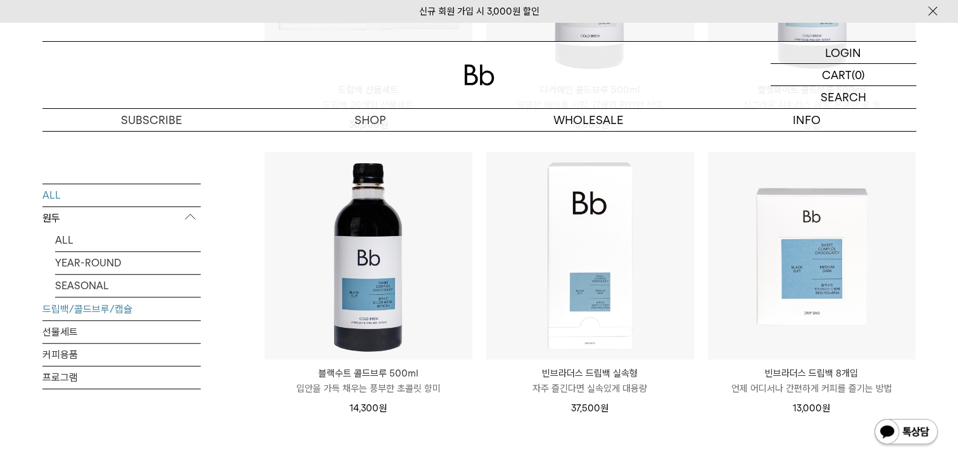
click at [162, 199] on link "ALL" at bounding box center [121, 195] width 158 height 22
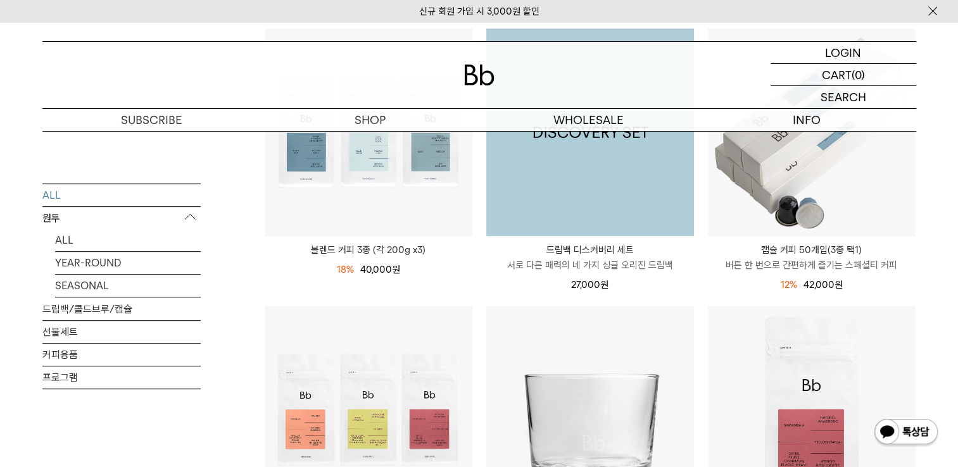
scroll to position [696, 0]
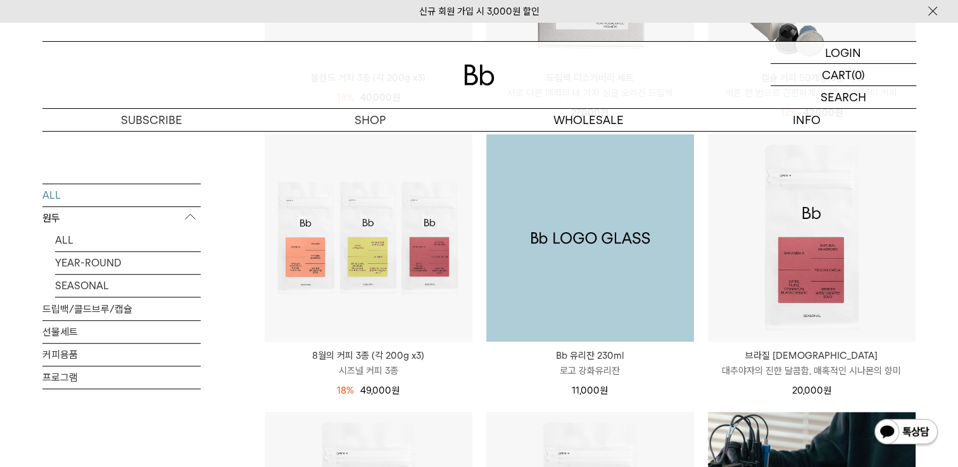
click at [585, 236] on img at bounding box center [590, 238] width 208 height 208
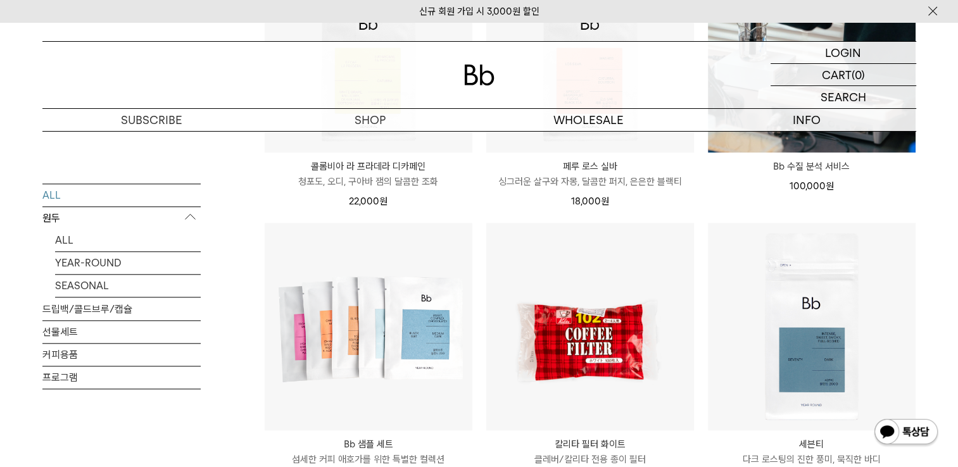
scroll to position [1203, 0]
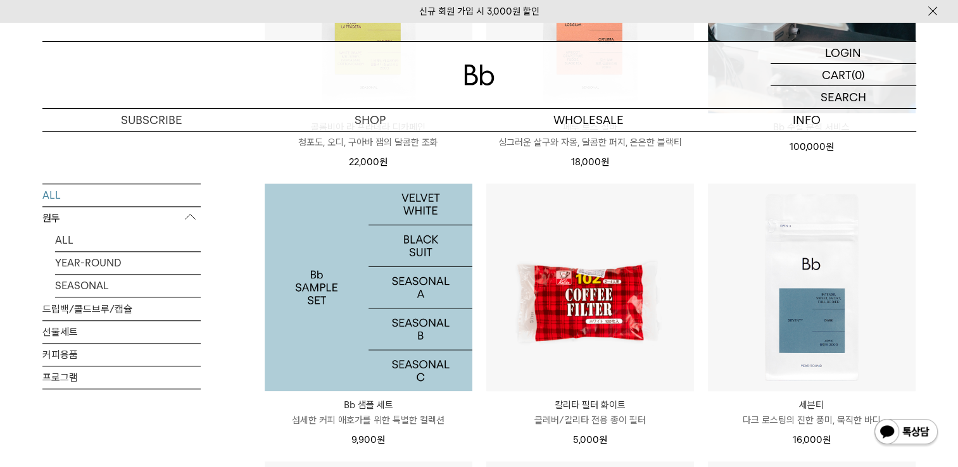
click at [408, 332] on img at bounding box center [369, 288] width 208 height 208
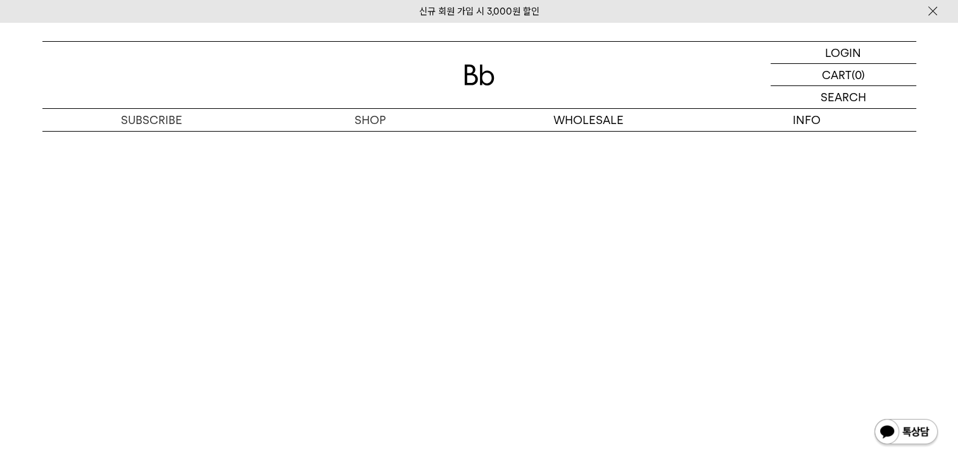
scroll to position [2279, 0]
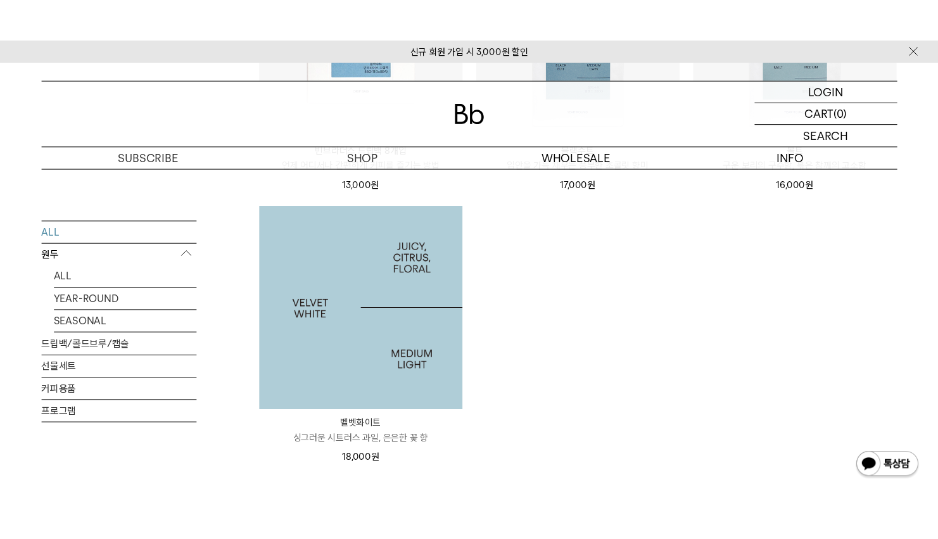
scroll to position [2976, 0]
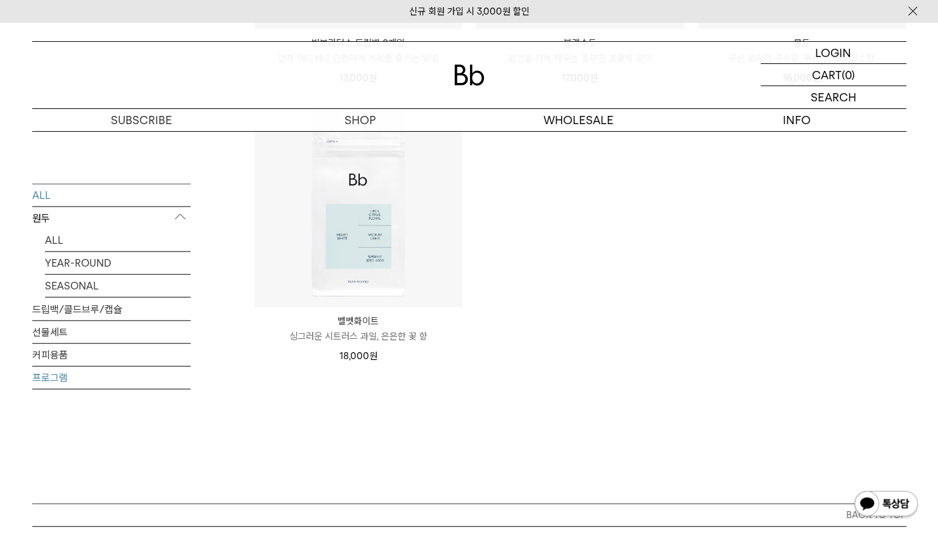
click at [61, 367] on link "프로그램" at bounding box center [111, 378] width 158 height 22
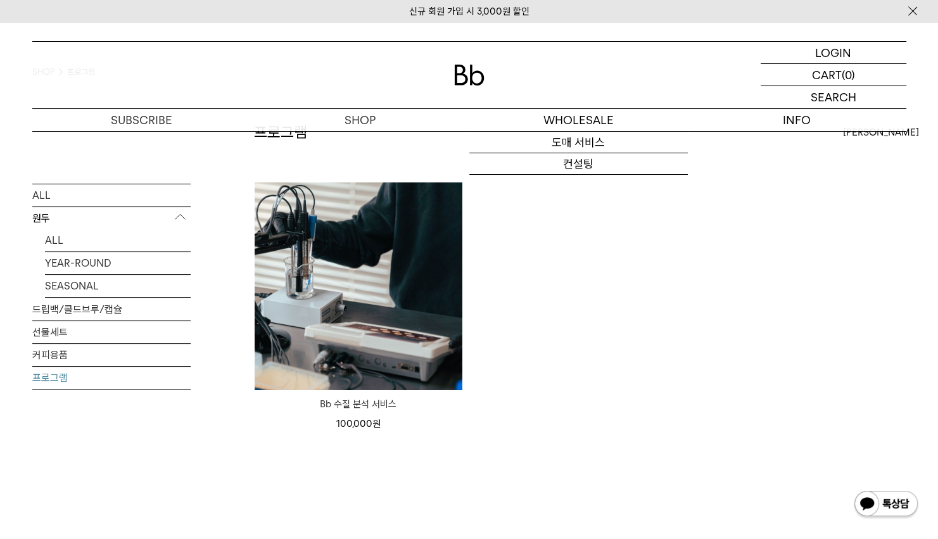
scroll to position [127, 0]
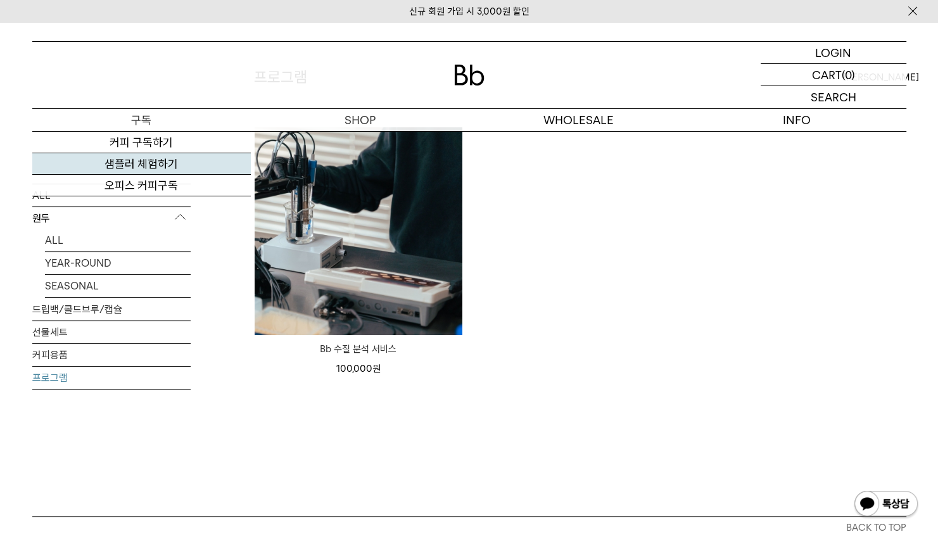
click at [192, 157] on link "샘플러 체험하기" at bounding box center [141, 164] width 218 height 22
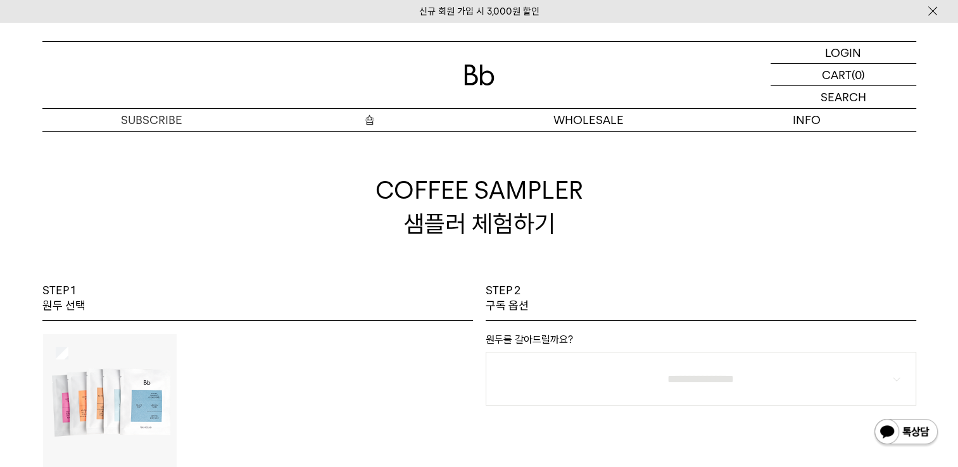
click at [392, 118] on p "숍" at bounding box center [370, 120] width 218 height 22
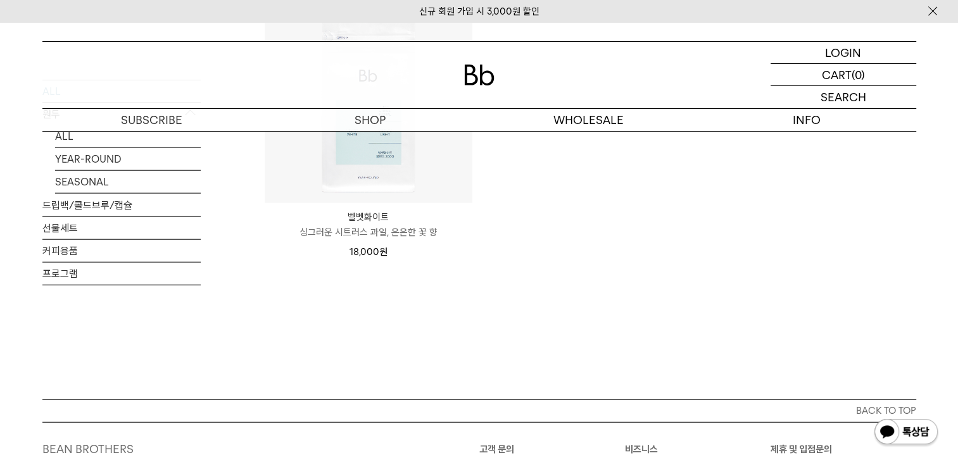
scroll to position [2976, 0]
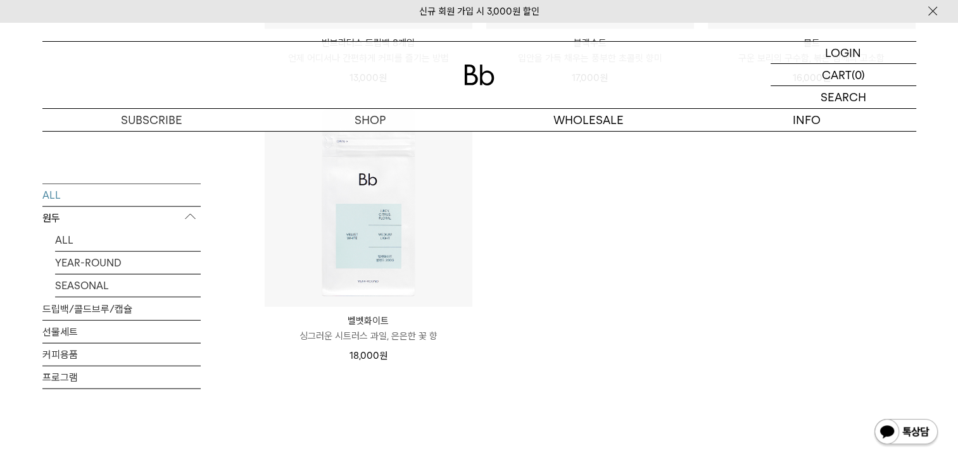
drag, startPoint x: 160, startPoint y: 296, endPoint x: 205, endPoint y: 295, distance: 45.6
click at [160, 298] on link "드립백/콜드브루/캡슐" at bounding box center [121, 309] width 158 height 22
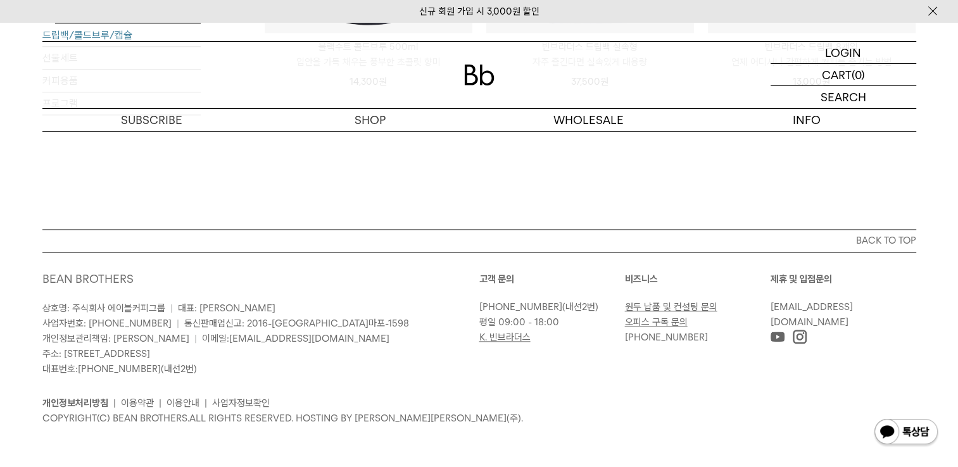
scroll to position [1276, 0]
